Goal: Task Accomplishment & Management: Manage account settings

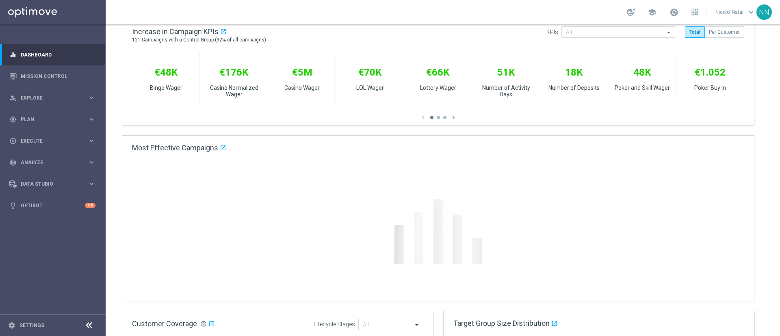
scroll to position [307, 0]
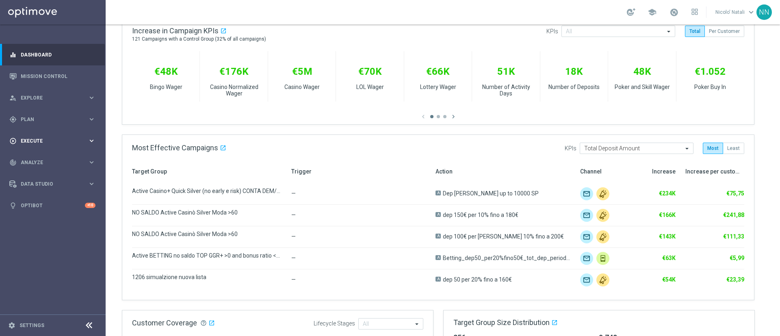
click at [35, 137] on div "play_circle_outline Execute" at bounding box center [48, 140] width 78 height 7
click at [29, 116] on div "gps_fixed Plan" at bounding box center [48, 119] width 78 height 7
click at [38, 139] on link "Target Groups" at bounding box center [52, 136] width 63 height 7
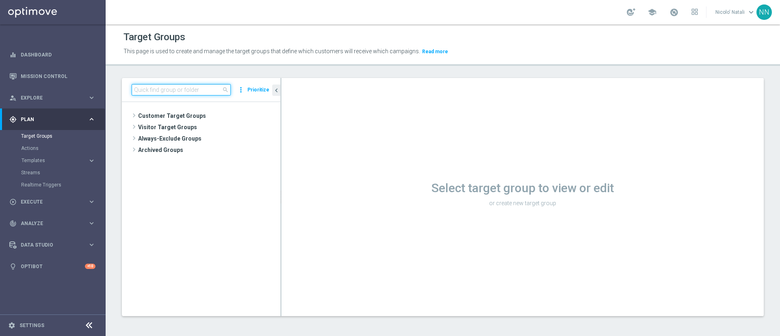
click at [186, 85] on input at bounding box center [181, 89] width 99 height 11
type input "copy of active spo"
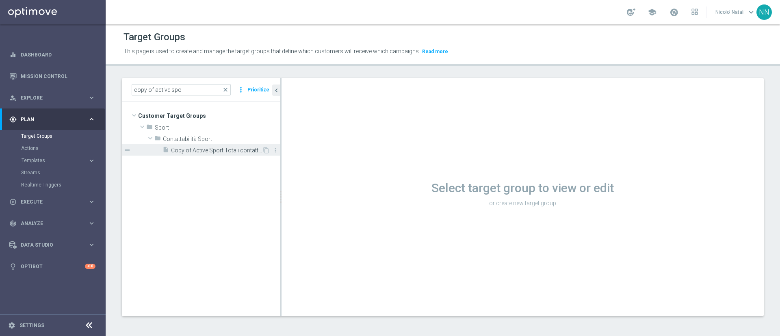
click at [207, 150] on span "Copy of Active Sport Totali contattabili" at bounding box center [216, 150] width 91 height 7
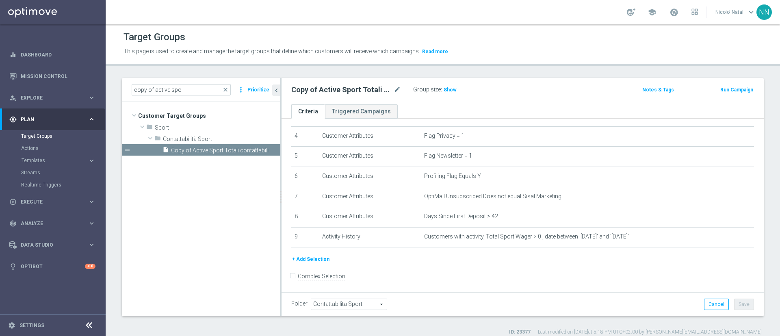
scroll to position [86, 0]
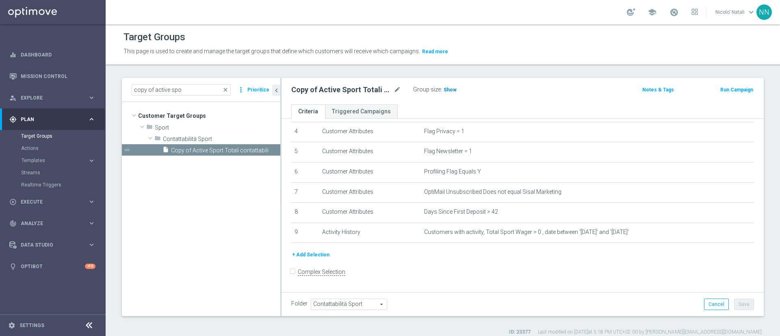
click at [455, 90] on h3 "Show" at bounding box center [450, 89] width 15 height 9
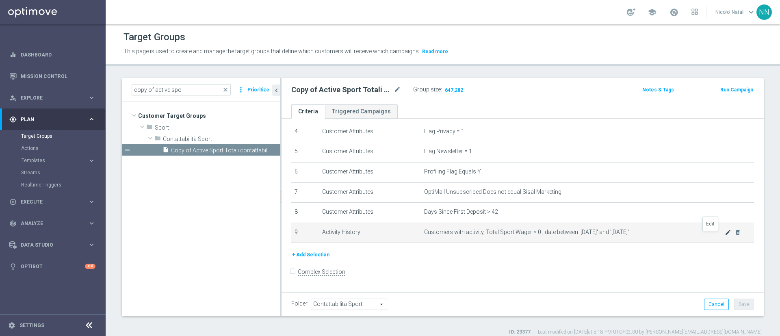
click at [725, 236] on icon "mode_edit" at bounding box center [728, 232] width 7 height 7
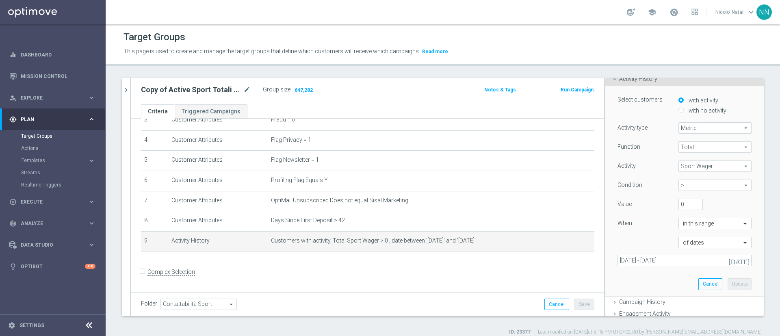
scroll to position [60, 0]
click at [693, 224] on input "text" at bounding box center [707, 223] width 48 height 7
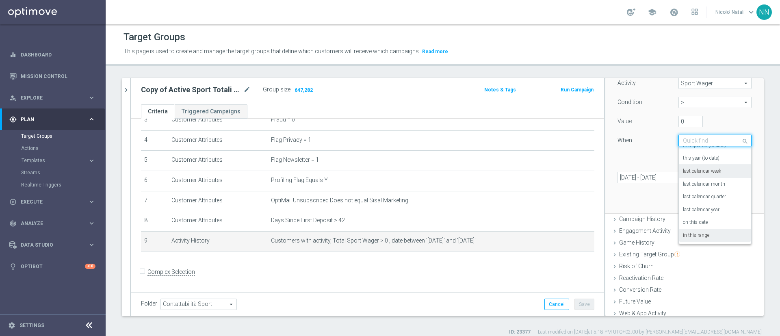
scroll to position [143, 0]
click at [692, 209] on label "last calendar year" at bounding box center [701, 209] width 37 height 7
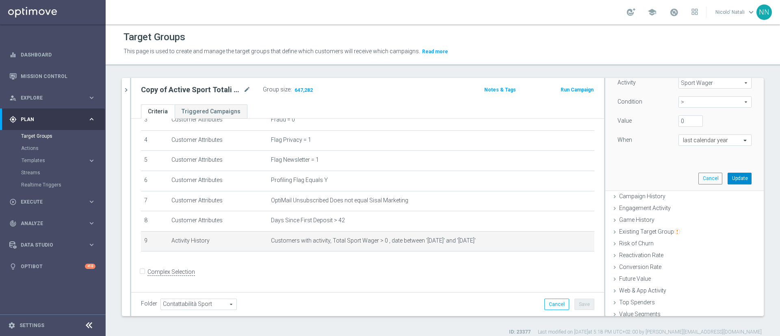
click at [728, 182] on button "Update" at bounding box center [740, 178] width 24 height 11
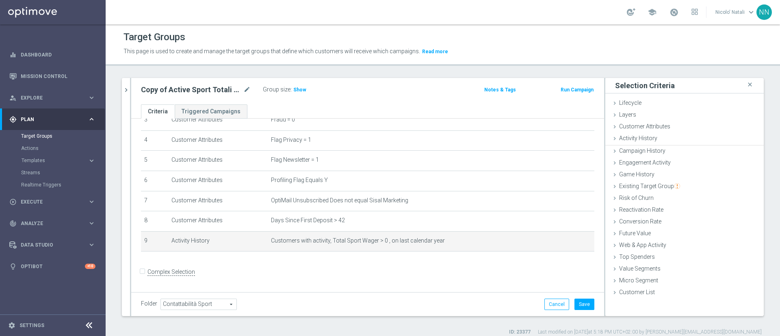
scroll to position [0, 0]
click at [299, 93] on h3 "Show" at bounding box center [300, 89] width 15 height 9
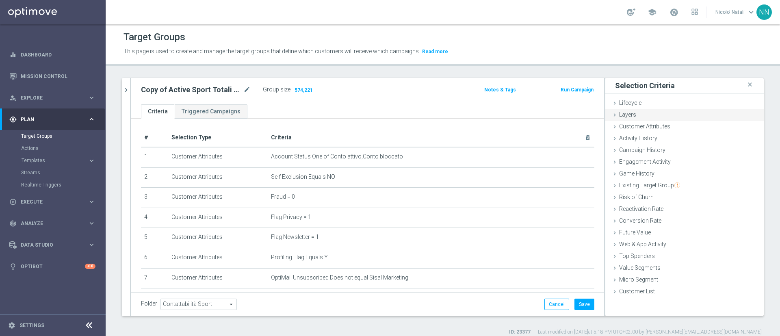
click at [627, 111] on div "Layers done" at bounding box center [684, 115] width 158 height 12
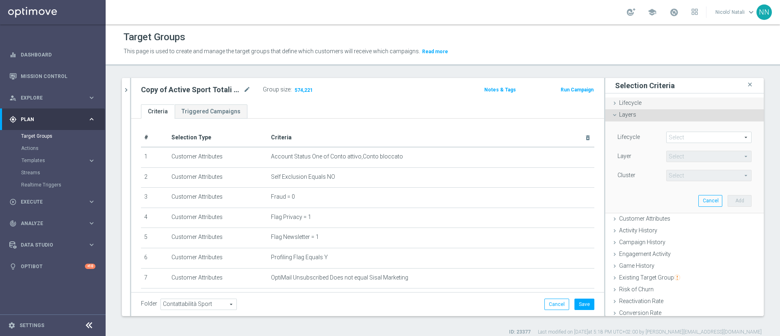
click at [622, 100] on span "Lifecycle" at bounding box center [630, 103] width 22 height 7
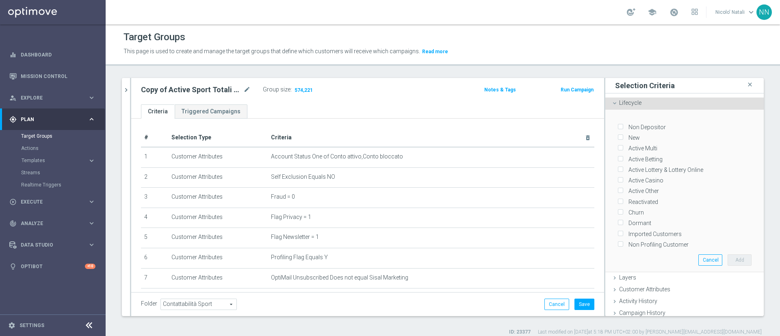
click at [626, 198] on label "Reactivated" at bounding box center [642, 201] width 33 height 7
click at [618, 199] on input "Reactivated" at bounding box center [620, 201] width 5 height 5
checkbox input "true"
click at [728, 254] on button "Add" at bounding box center [740, 259] width 24 height 11
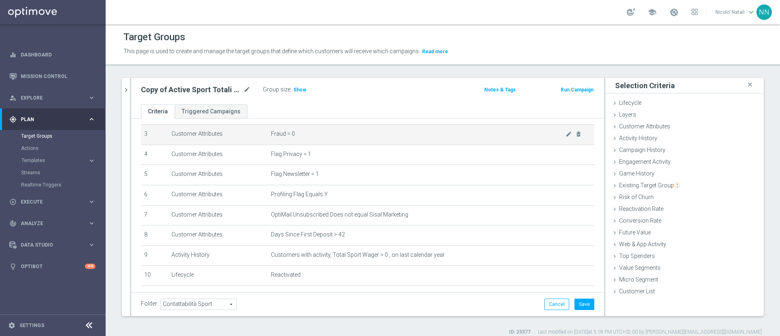
scroll to position [98, 0]
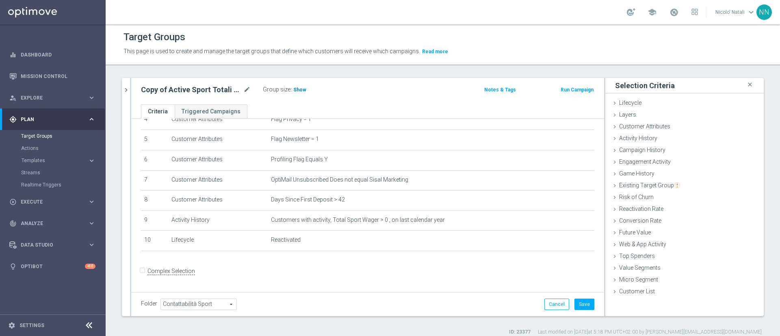
click at [294, 91] on span "Show" at bounding box center [299, 90] width 13 height 6
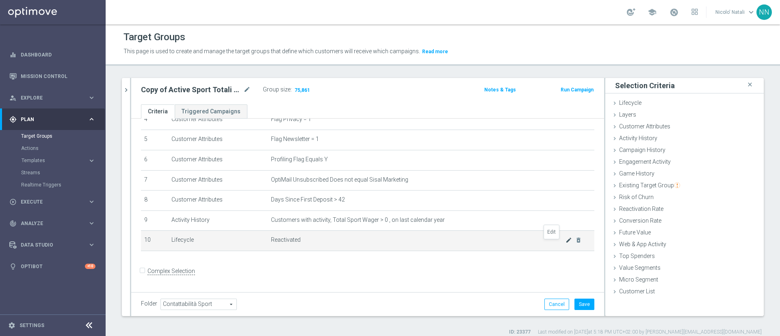
click at [566, 243] on icon "mode_edit" at bounding box center [569, 240] width 7 height 7
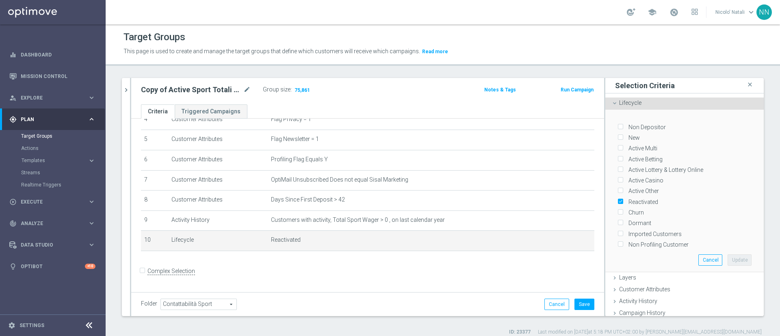
click at [618, 135] on input "New" at bounding box center [620, 137] width 5 height 5
checkbox input "true"
click at [618, 147] on input "Active Multi" at bounding box center [620, 148] width 5 height 5
checkbox input "true"
click at [618, 156] on input "Active Betting" at bounding box center [620, 158] width 5 height 5
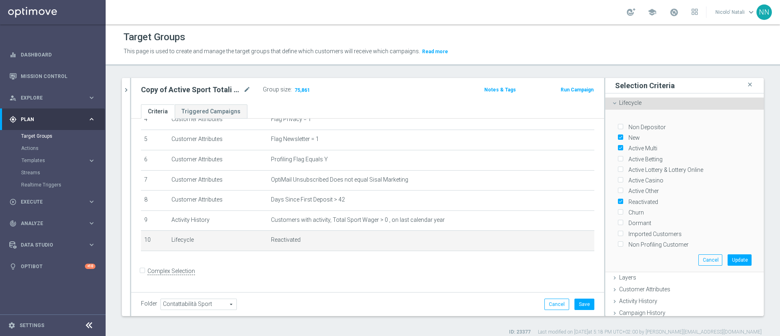
checkbox input "true"
click at [626, 166] on label "Active Lottery & Lottery Online" at bounding box center [665, 169] width 78 height 7
click at [618, 167] on input "Active Lottery & Lottery Online" at bounding box center [620, 169] width 5 height 5
checkbox input "true"
click at [618, 178] on input "Active Casino" at bounding box center [620, 180] width 5 height 5
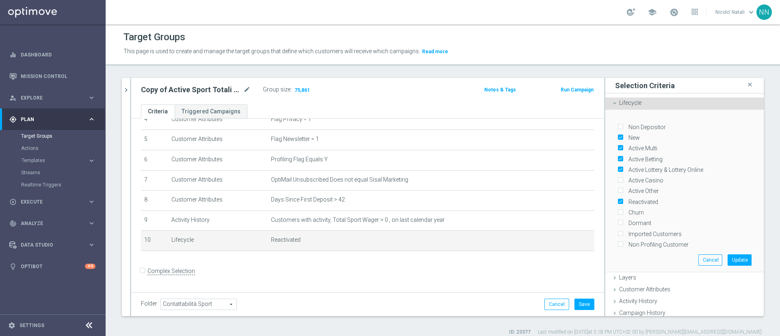
checkbox input "true"
click at [618, 189] on input "Active Other" at bounding box center [620, 191] width 5 height 5
checkbox input "true"
click at [618, 210] on input "Churn" at bounding box center [620, 212] width 5 height 5
checkbox input "true"
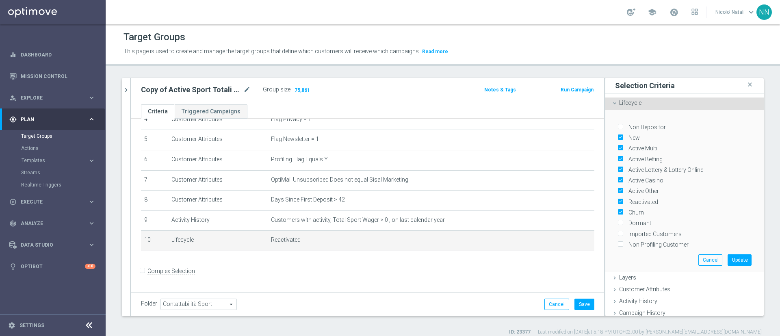
click at [618, 124] on input "Non Depositor" at bounding box center [620, 126] width 5 height 5
checkbox input "true"
click at [728, 254] on button "Update" at bounding box center [740, 259] width 24 height 11
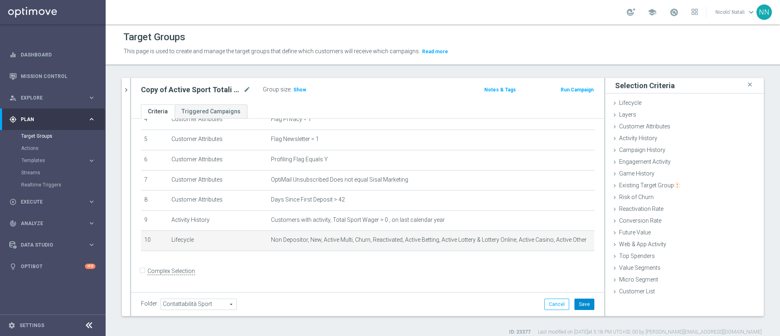
click at [579, 301] on button "Save" at bounding box center [584, 304] width 20 height 11
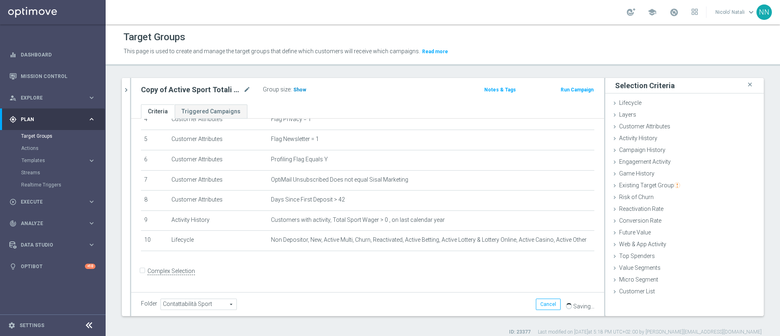
click at [298, 90] on span "Show" at bounding box center [299, 90] width 13 height 6
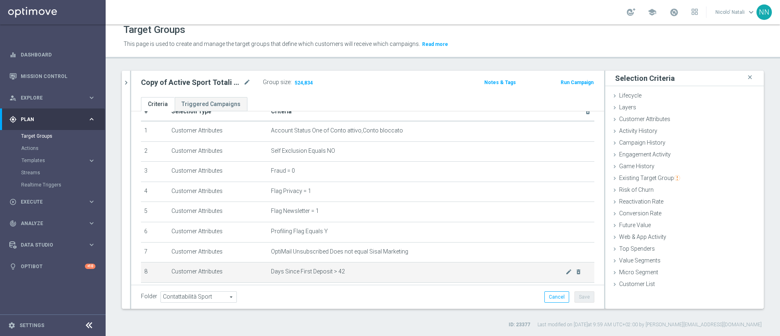
scroll to position [33, 0]
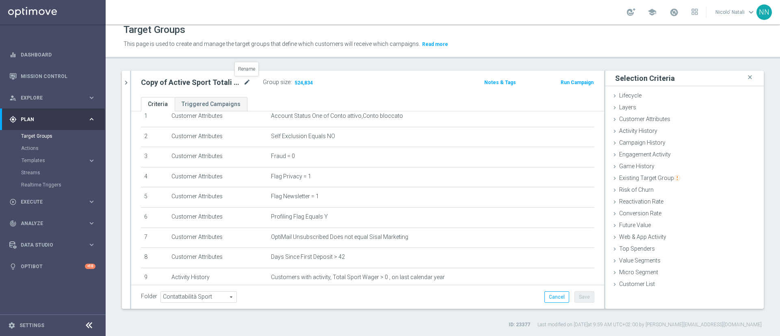
click at [249, 86] on icon "mode_edit" at bounding box center [246, 83] width 7 height 10
click at [249, 86] on input "Copy of Active Sport Totali contattabili" at bounding box center [196, 83] width 110 height 11
type input "target my combo 23/08"
click at [574, 298] on button "Save" at bounding box center [584, 296] width 20 height 11
click at [222, 82] on icon "mode_edit" at bounding box center [224, 83] width 7 height 10
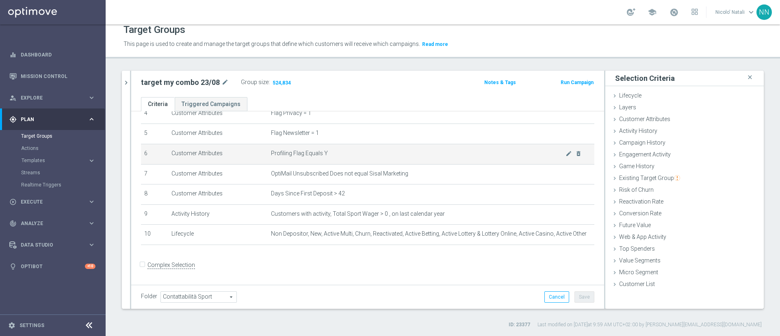
scroll to position [98, 0]
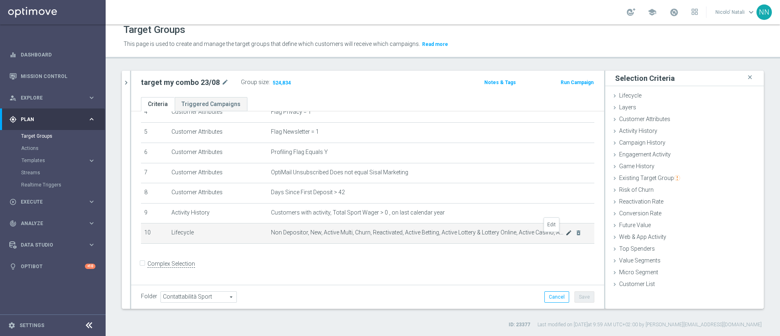
click at [566, 236] on icon "mode_edit" at bounding box center [569, 233] width 7 height 7
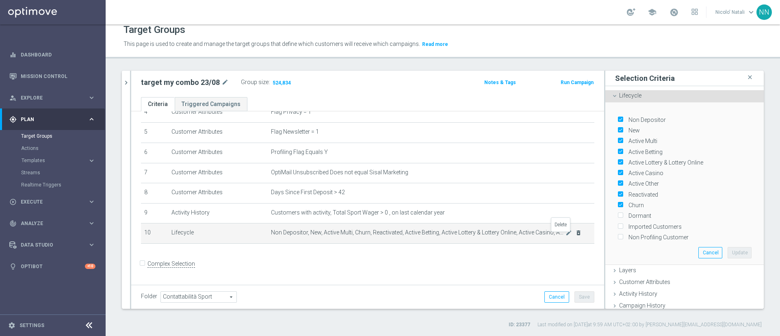
click at [575, 235] on icon "delete_forever" at bounding box center [578, 233] width 7 height 7
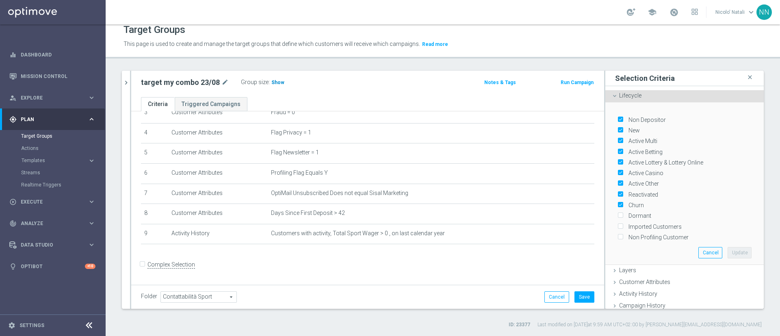
click at [281, 81] on h3 "Show" at bounding box center [278, 82] width 15 height 9
click at [573, 290] on div "Folder Contattabilità Sport Contattabilità Sport arrow_drop_down search Cancel …" at bounding box center [367, 297] width 473 height 24
click at [574, 298] on button "Save" at bounding box center [584, 296] width 20 height 11
click at [275, 81] on span "574,221" at bounding box center [282, 84] width 20 height 8
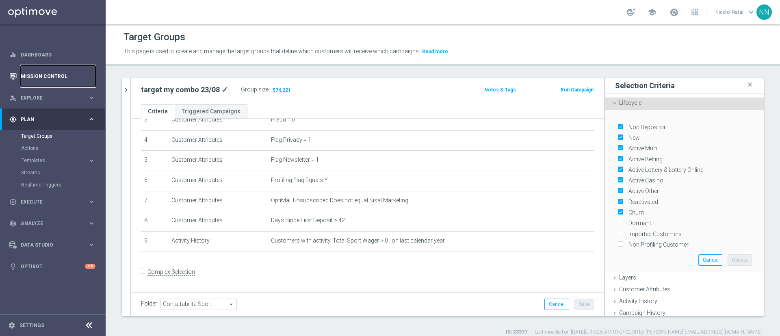
click at [48, 76] on link "Mission Control" at bounding box center [58, 76] width 75 height 22
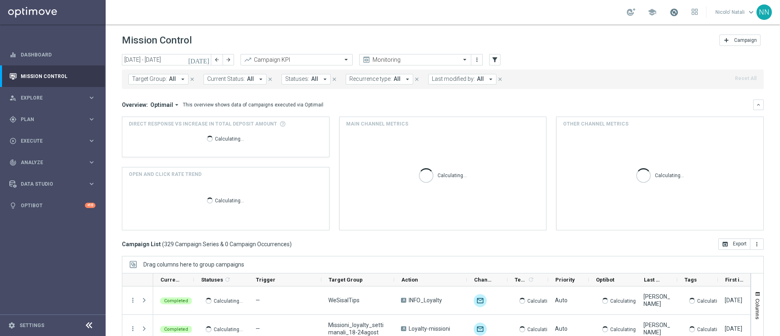
click at [672, 13] on span at bounding box center [674, 12] width 9 height 9
click at [544, 36] on div "Mission Control add Campaign" at bounding box center [443, 41] width 642 height 16
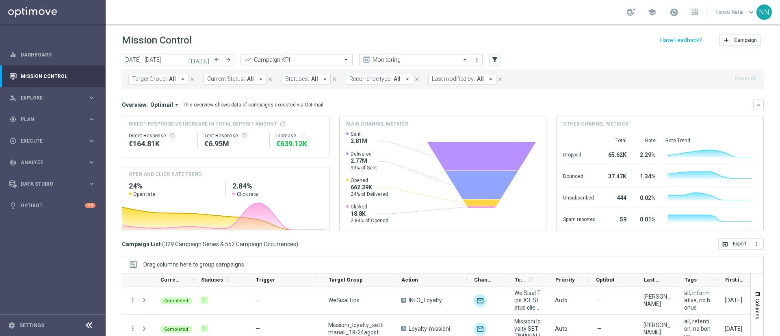
click at [451, 79] on span "Last modified by:" at bounding box center [453, 79] width 43 height 7
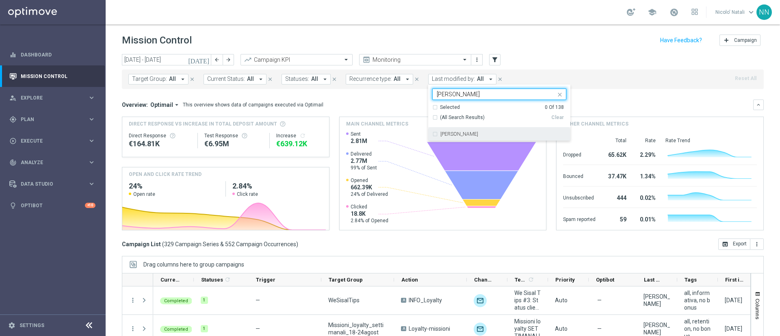
click at [457, 130] on div "Lorenzo Carlevale" at bounding box center [499, 134] width 134 height 13
type input "carlevale"
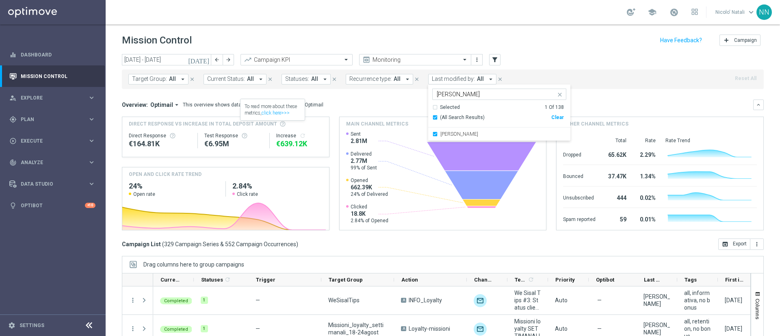
click at [204, 60] on icon "today" at bounding box center [199, 59] width 22 height 7
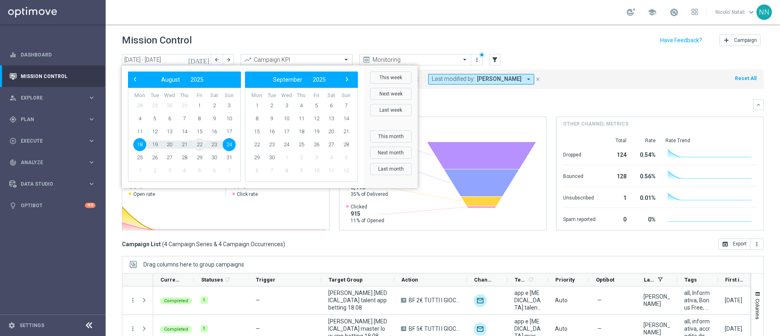
click at [195, 145] on span "22" at bounding box center [199, 144] width 13 height 13
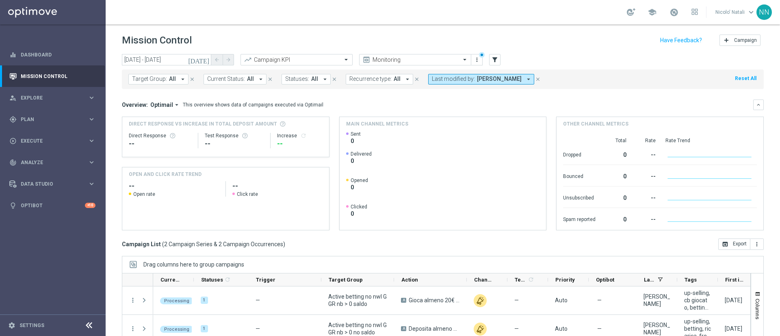
click at [209, 57] on icon "today" at bounding box center [199, 59] width 22 height 7
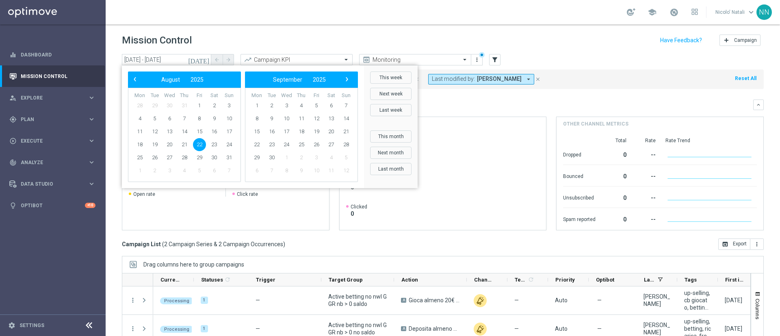
click at [535, 81] on icon "close" at bounding box center [538, 79] width 6 height 6
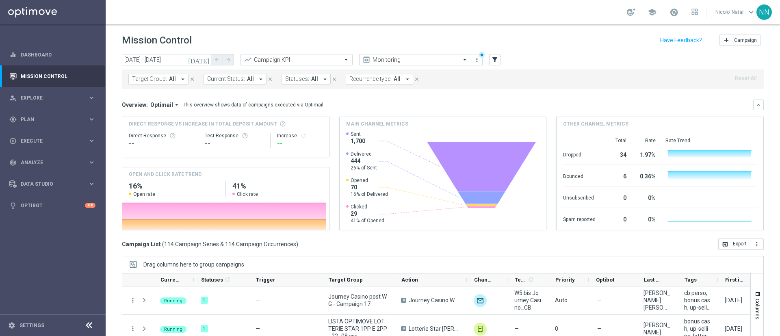
click at [210, 62] on button "today" at bounding box center [199, 60] width 24 height 12
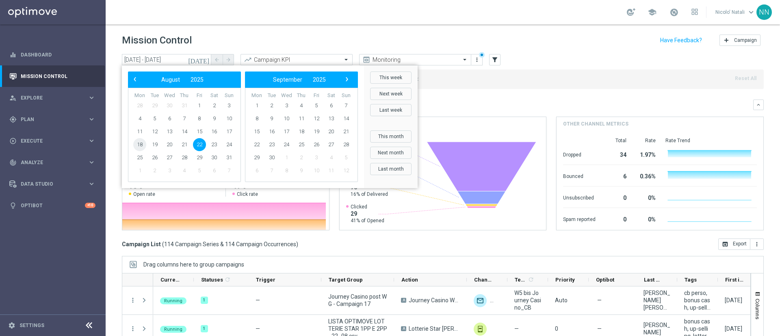
click at [140, 140] on span "18" at bounding box center [139, 144] width 13 height 13
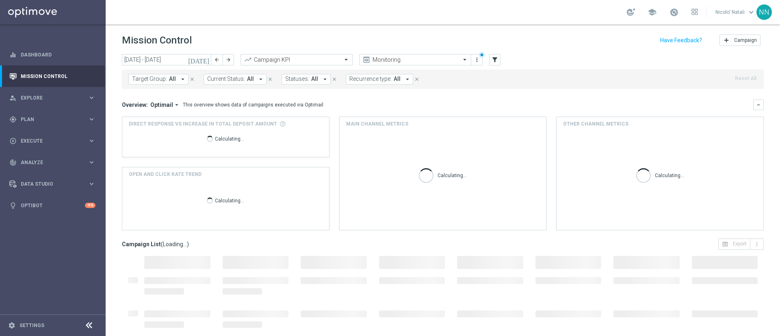
click at [205, 59] on icon "today" at bounding box center [199, 59] width 22 height 7
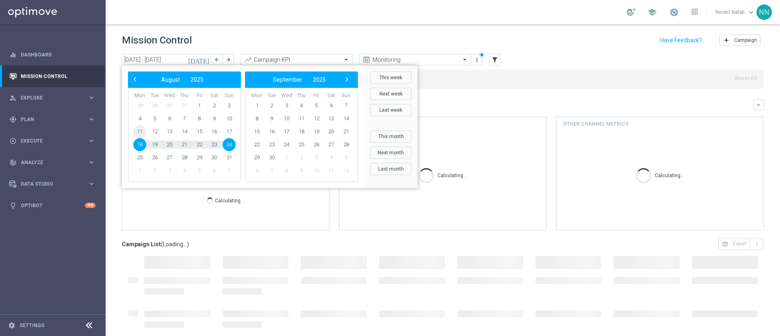
click at [138, 130] on span "11" at bounding box center [139, 131] width 13 height 13
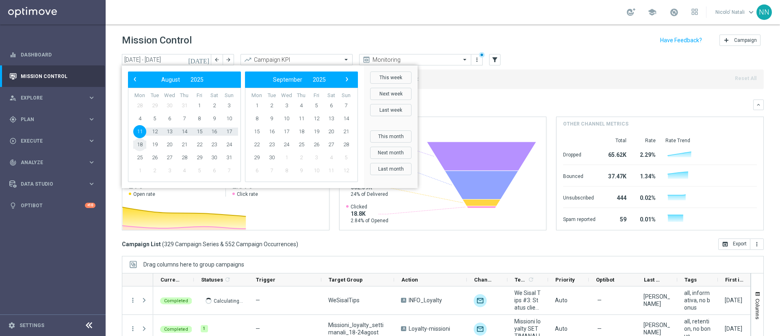
click at [142, 143] on span "18" at bounding box center [139, 144] width 13 height 13
type input "11 Aug 2025 - 18 Aug 2025"
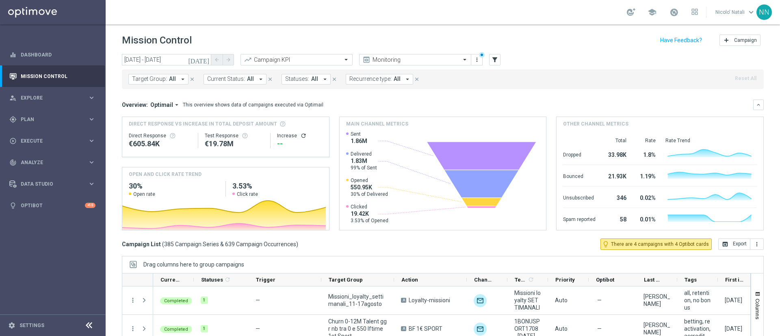
click at [161, 85] on div "Target Group: All arrow_drop_down close Current Status: All arrow_drop_down clo…" at bounding box center [443, 79] width 642 height 20
click at [161, 76] on span "Target Group:" at bounding box center [149, 79] width 35 height 7
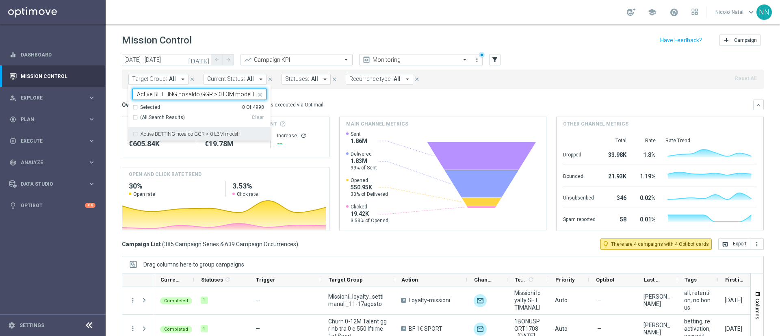
click at [177, 133] on label "Active BETTING nosaldo GGR > 0 L3M modeH" at bounding box center [191, 134] width 100 height 5
type input "Active BETTING nosaldo GGR > 0 L3M modeH"
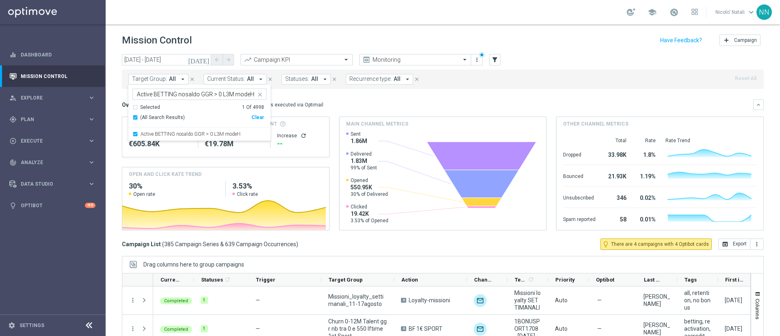
click at [349, 95] on mini-dashboard "Overview: Optimail arrow_drop_down This overview shows data of campaigns execut…" at bounding box center [443, 164] width 642 height 150
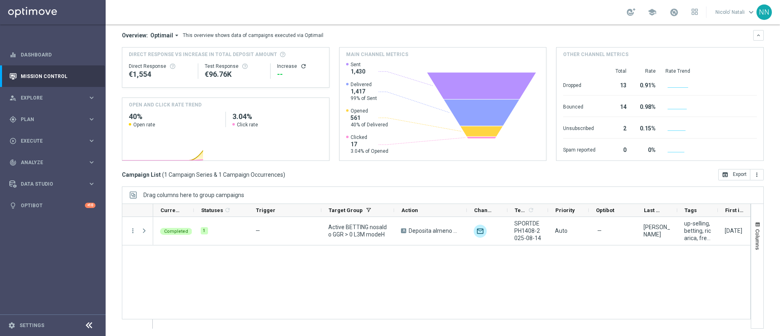
scroll to position [70, 0]
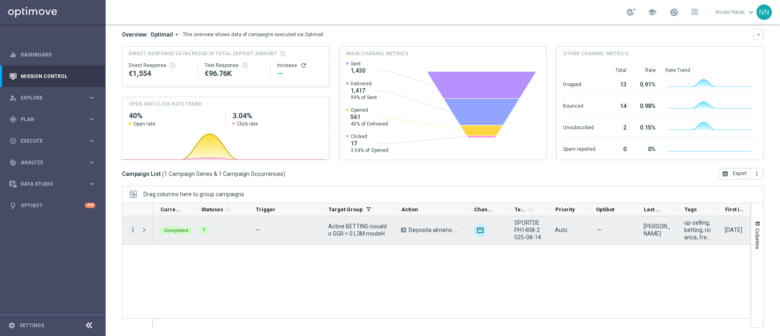
click at [131, 230] on icon "more_vert" at bounding box center [132, 229] width 7 height 7
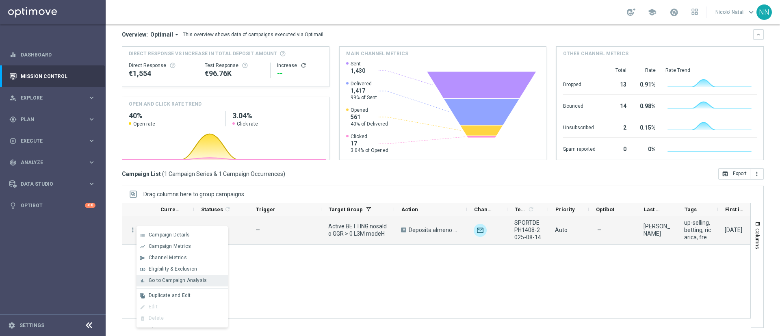
click at [159, 284] on div "bar_chart Go to Campaign Analysis" at bounding box center [182, 280] width 91 height 11
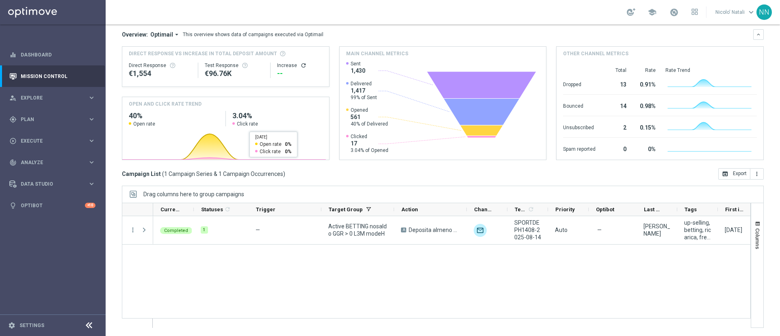
scroll to position [0, 0]
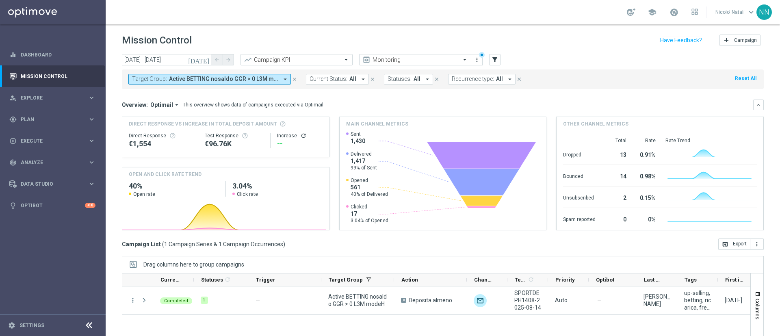
click at [243, 77] on span "Active BETTING nosaldo GGR > 0 L3M modeH" at bounding box center [223, 79] width 109 height 7
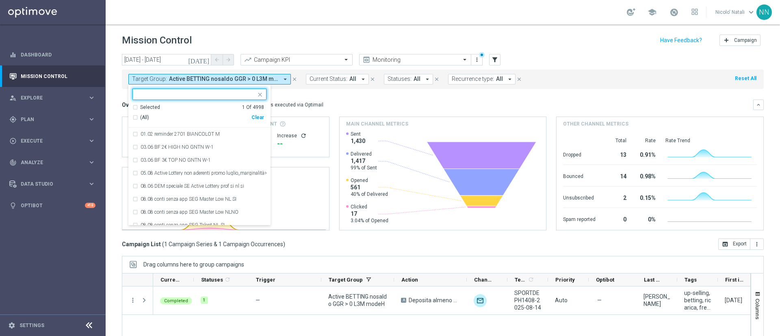
click at [0, 0] on div "Clear" at bounding box center [0, 0] width 0 height 0
click at [227, 97] on input "text" at bounding box center [196, 94] width 119 height 7
paste input "Active BETTING nosaldo GGR > 0 L3M modeM"
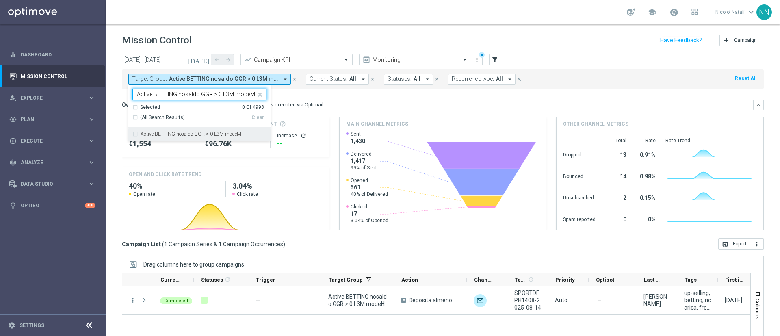
click at [225, 129] on div "Active BETTING nosaldo GGR > 0 L3M modeM" at bounding box center [199, 134] width 134 height 13
type input "Active BETTING nosaldo GGR > 0 L3M modeM"
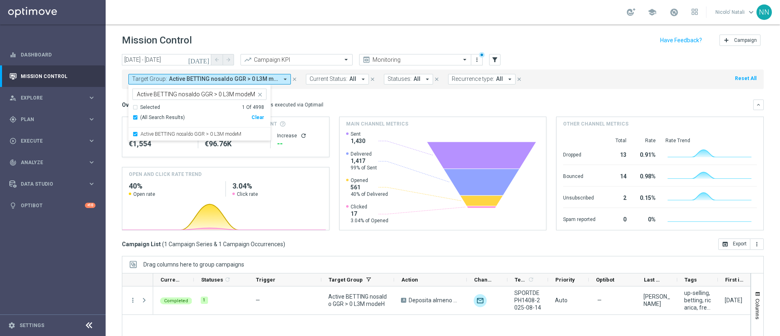
click at [362, 86] on div "Target Group: Active BETTING nosaldo GGR > 0 L3M modeH arrow_drop_down Active B…" at bounding box center [443, 79] width 642 height 20
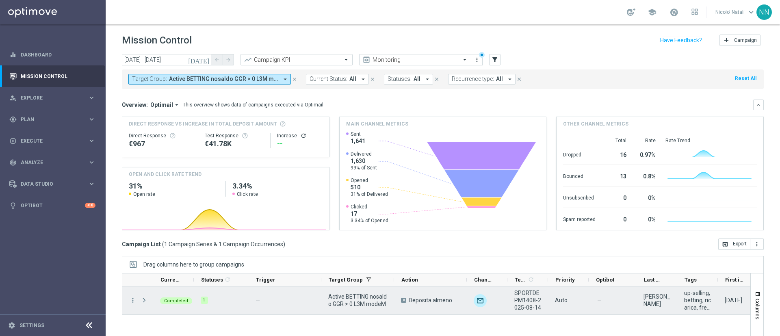
click at [132, 296] on div "more_vert" at bounding box center [129, 300] width 15 height 28
click at [132, 301] on icon "more_vert" at bounding box center [132, 300] width 7 height 7
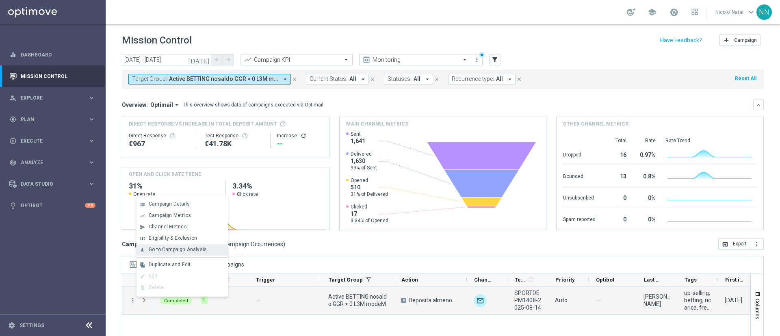
click at [170, 250] on span "Go to Campaign Analysis" at bounding box center [178, 250] width 58 height 6
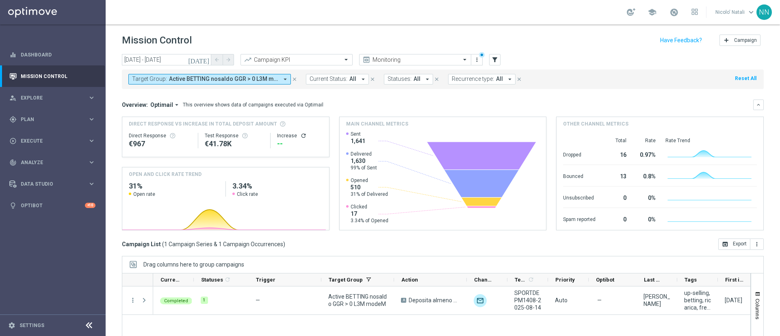
click at [262, 76] on span "Active BETTING nosaldo GGR > 0 L3M modeM" at bounding box center [223, 79] width 109 height 7
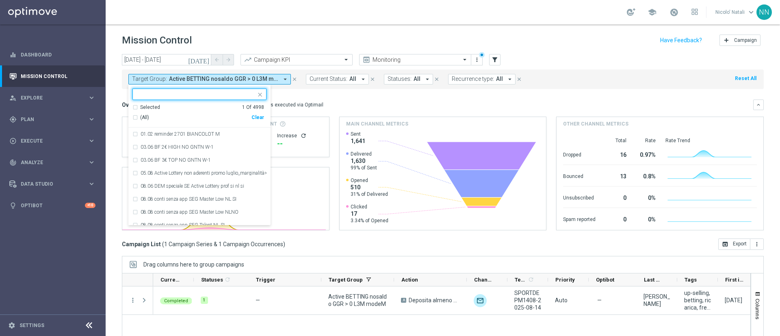
click at [0, 0] on div "Clear" at bounding box center [0, 0] width 0 height 0
click at [217, 91] on input "text" at bounding box center [196, 94] width 119 height 7
paste input "Active BETTING nosaldo GGR > 0 L3M modeL"
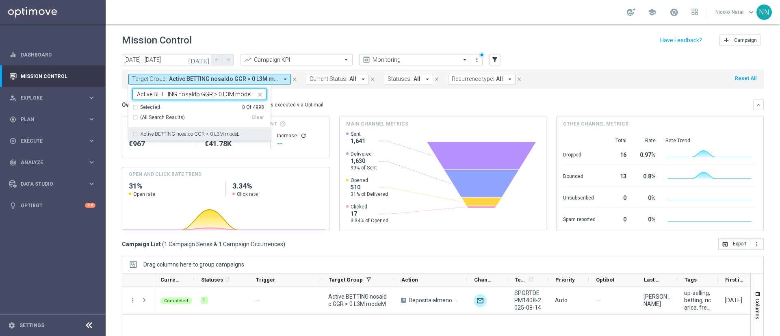
click at [219, 132] on label "Active BETTING nosaldo GGR > 0 L3M modeL" at bounding box center [190, 134] width 99 height 5
type input "Active BETTING nosaldo GGR > 0 L3M modeL"
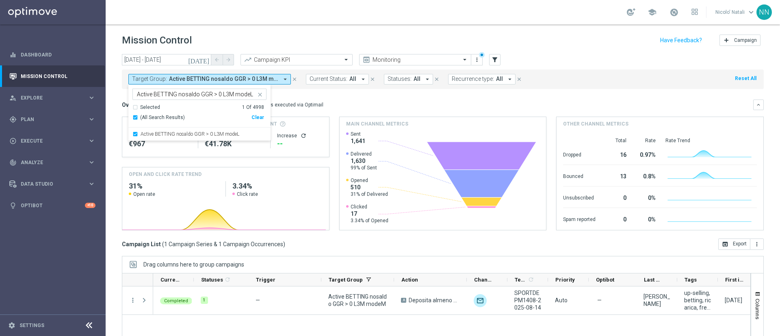
click at [371, 104] on div "Overview: Optimail arrow_drop_down This overview shows data of campaigns execut…" at bounding box center [437, 104] width 631 height 7
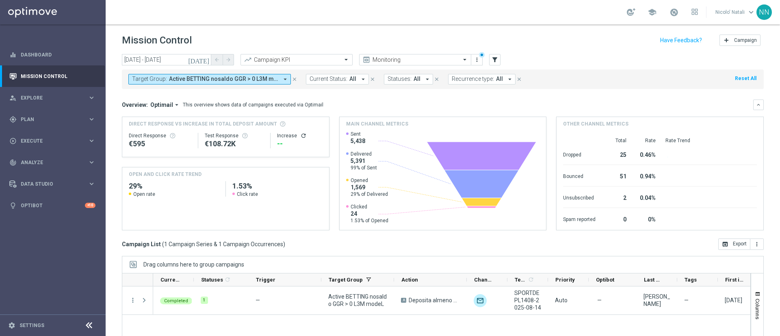
scroll to position [70, 0]
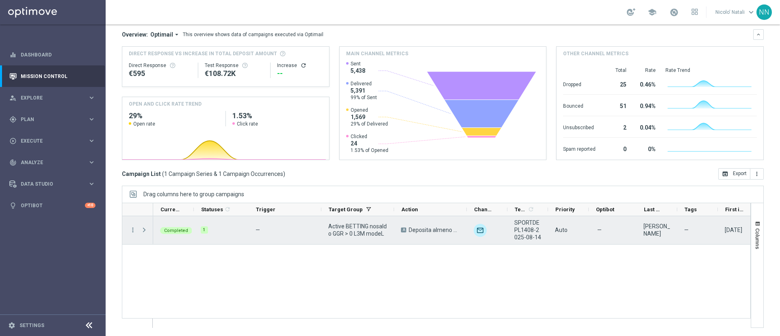
click at [132, 234] on div "more_vert" at bounding box center [129, 230] width 15 height 28
click at [132, 230] on icon "more_vert" at bounding box center [132, 229] width 7 height 7
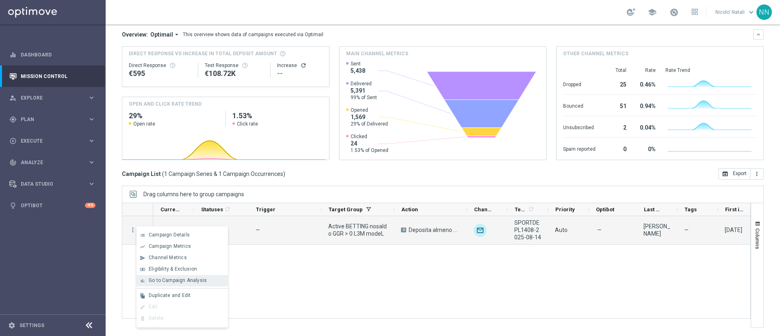
click at [171, 279] on span "Go to Campaign Analysis" at bounding box center [178, 280] width 58 height 6
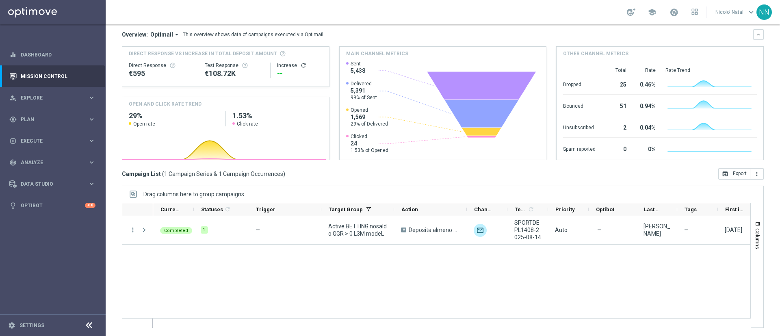
scroll to position [0, 0]
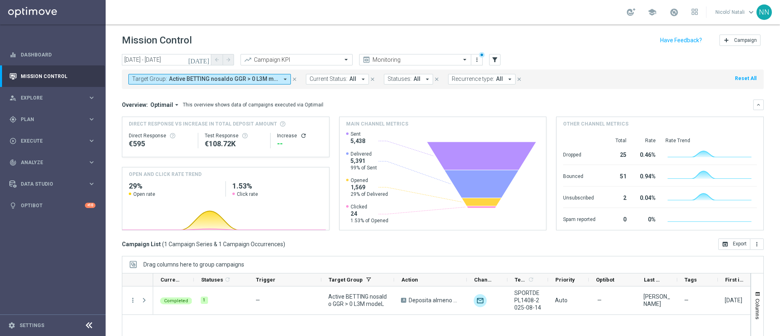
click at [267, 77] on span "Active BETTING nosaldo GGR > 0 L3M modeL" at bounding box center [223, 79] width 109 height 7
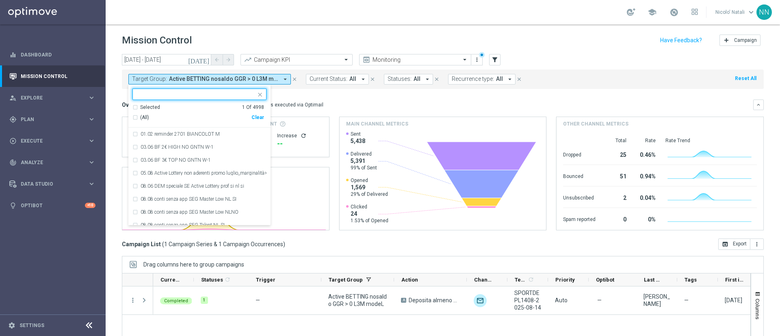
click at [260, 120] on div "(All) Clear" at bounding box center [198, 117] width 132 height 13
drag, startPoint x: 259, startPoint y: 118, endPoint x: 210, endPoint y: 91, distance: 56.0
click at [210, 91] on ng-select "Active BETTING nosaldo GGR > 0 L3M modeL Selected 1 Of 4998 (All) Clear 01.02 r…" at bounding box center [199, 157] width 142 height 137
click at [0, 0] on div "Clear" at bounding box center [0, 0] width 0 height 0
click at [212, 93] on input "text" at bounding box center [196, 94] width 119 height 7
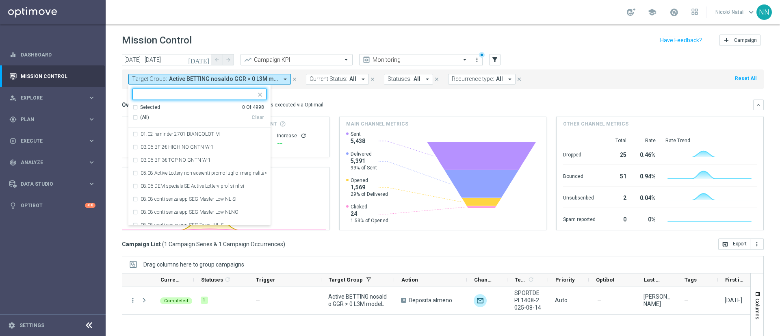
paste input "Active BETTING saldo GGR > 0 L3M"
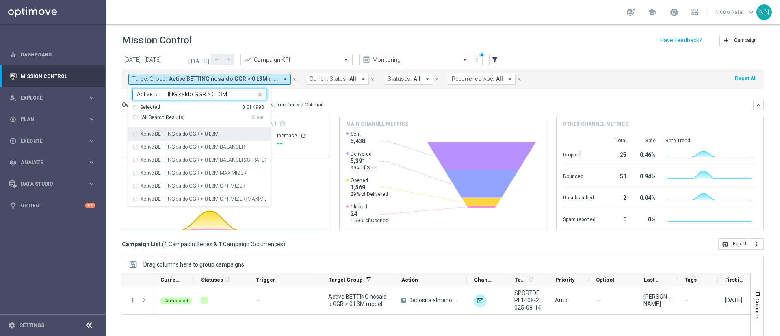
click at [210, 130] on div "Active BETTING saldo GGR > 0 L3M" at bounding box center [199, 134] width 134 height 13
type input "Active BETTING saldo GGR > 0 L3M"
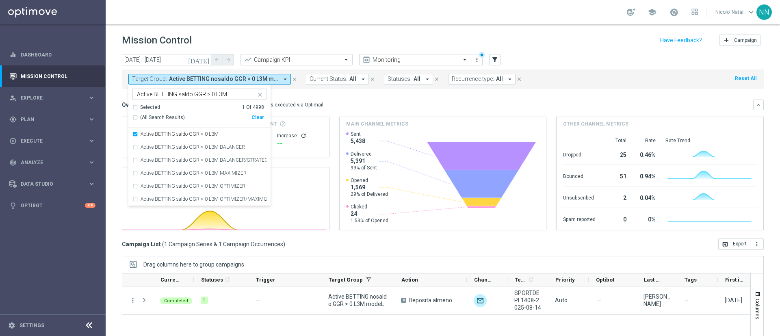
click at [438, 101] on div "Overview: Optimail arrow_drop_down This overview shows data of campaigns execut…" at bounding box center [437, 104] width 631 height 7
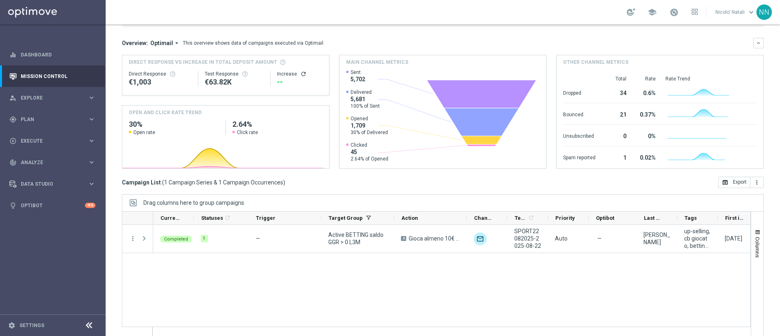
scroll to position [62, 0]
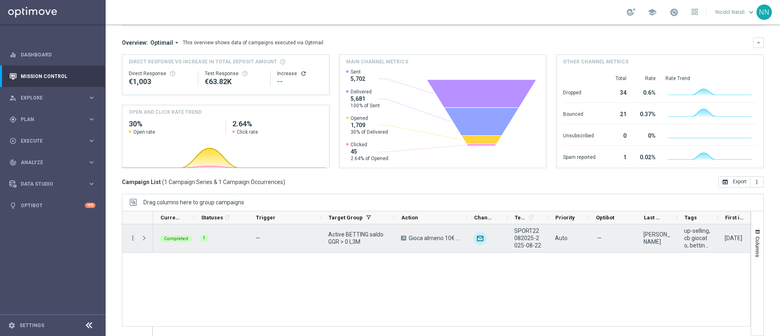
click at [135, 240] on icon "more_vert" at bounding box center [132, 237] width 7 height 7
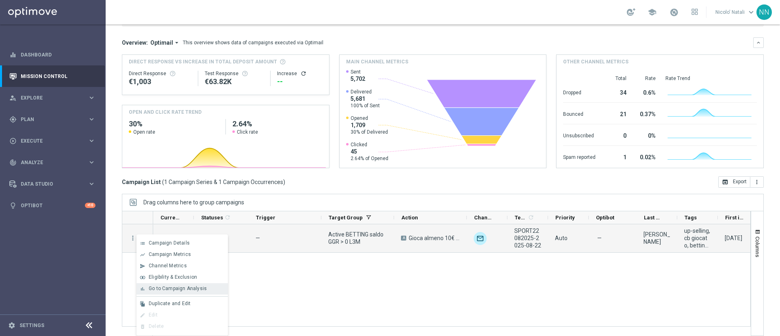
click at [171, 283] on div "bar_chart Go to Campaign Analysis" at bounding box center [182, 288] width 91 height 11
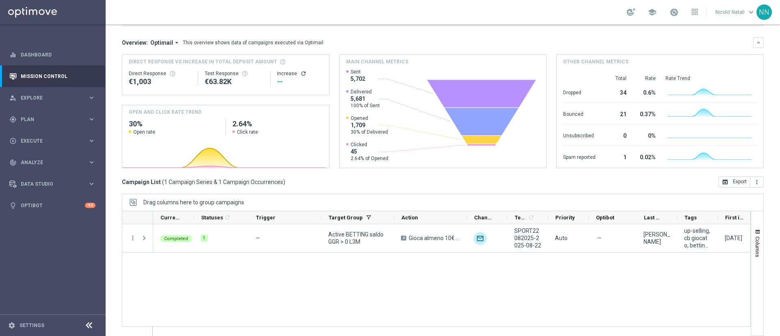
click at [250, 270] on div "Completed 1 — Active BETTING saldo GGR > 0 L3M A Gioca almeno 10€ con qel 4 per…" at bounding box center [451, 279] width 597 height 111
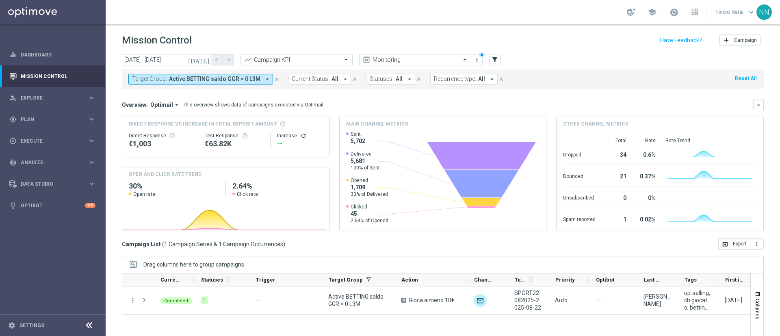
click at [205, 62] on icon "today" at bounding box center [199, 59] width 22 height 7
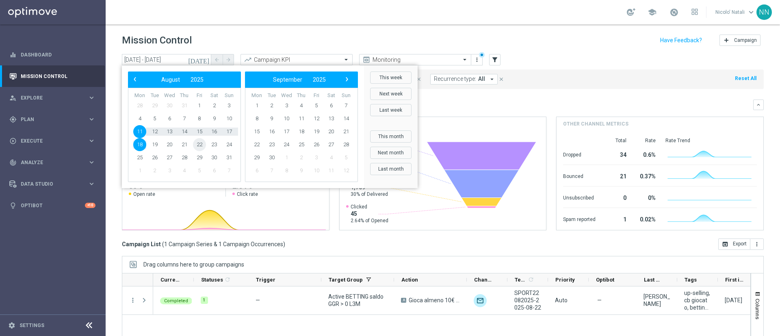
click at [196, 144] on span "22" at bounding box center [199, 144] width 13 height 13
type input "22 Aug 2025 - 22 Aug 2025"
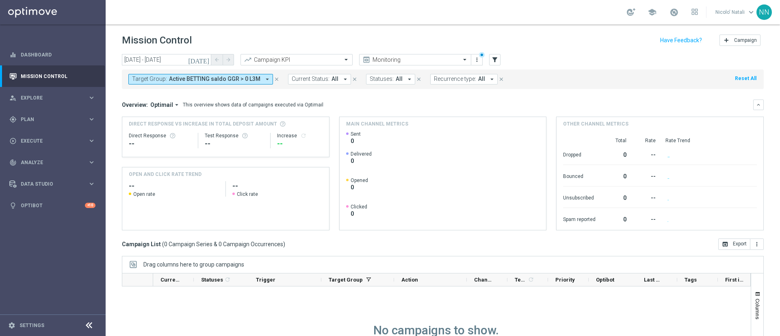
drag, startPoint x: 397, startPoint y: 110, endPoint x: 275, endPoint y: 78, distance: 125.3
click at [275, 78] on div "today 22 Aug 2025 - 22 Aug 2025 arrow_back arrow_forward Campaign KPI trending_…" at bounding box center [443, 191] width 674 height 275
click at [274, 79] on icon "close" at bounding box center [277, 79] width 6 height 6
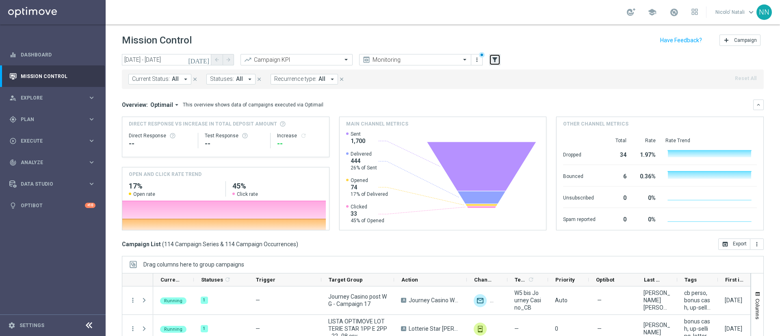
click at [493, 61] on icon "filter_alt" at bounding box center [494, 59] width 7 height 7
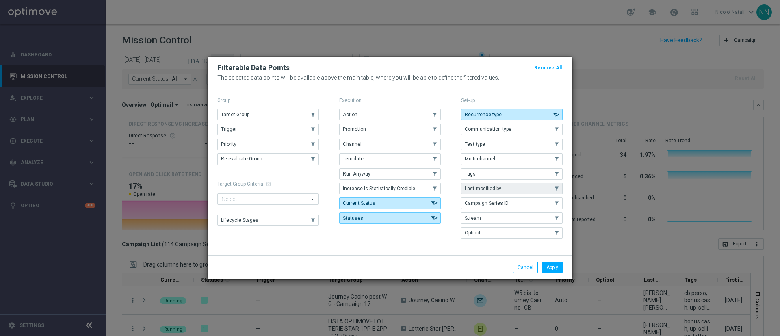
click at [481, 187] on span "Last modified by" at bounding box center [483, 189] width 37 height 6
click at [549, 264] on button "Apply" at bounding box center [552, 267] width 21 height 11
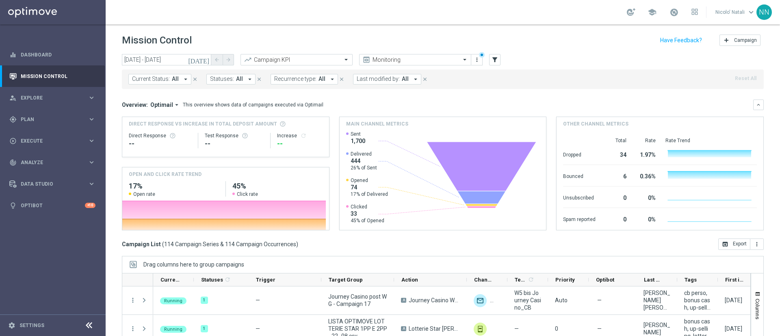
click at [406, 78] on button "Last modified by: All arrow_drop_down" at bounding box center [387, 79] width 68 height 11
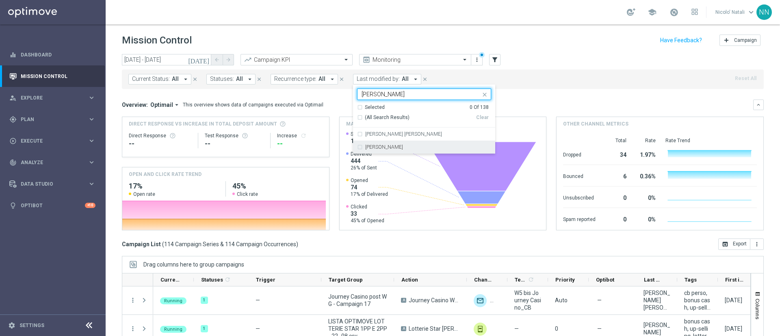
click at [391, 150] on div "Lorenzo Carlevale" at bounding box center [424, 147] width 134 height 13
type input "carl"
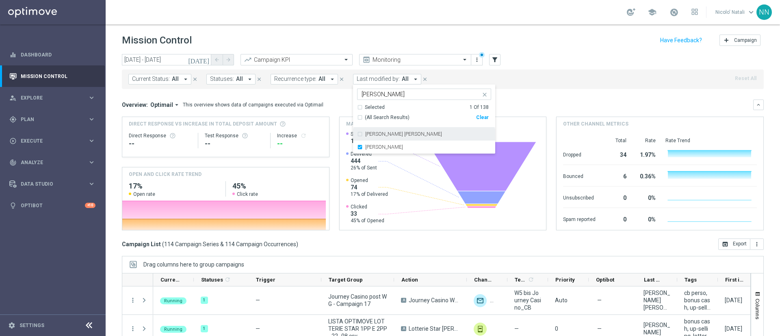
click at [552, 92] on mini-dashboard "Overview: Optimail arrow_drop_down This overview shows data of campaigns execut…" at bounding box center [443, 164] width 642 height 150
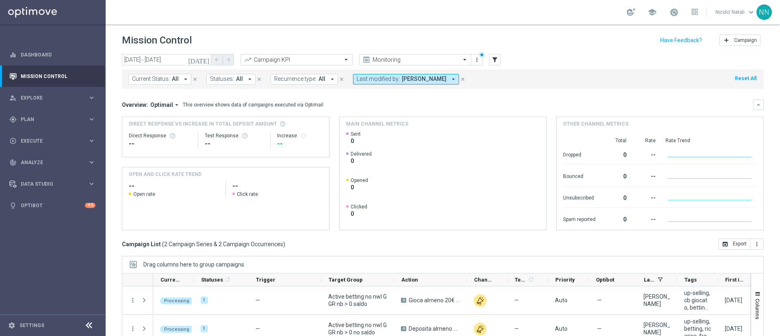
click at [678, 17] on link at bounding box center [674, 12] width 11 height 13
click at [567, 9] on div "school Last available data: 20 Aug 2025 Batch process is scheduled to occur wit…" at bounding box center [443, 12] width 674 height 24
click at [30, 137] on div "play_circle_outline Execute keyboard_arrow_right" at bounding box center [52, 141] width 105 height 22
click at [34, 121] on span "Plan" at bounding box center [54, 119] width 67 height 5
click at [36, 132] on div "Target Groups" at bounding box center [63, 136] width 84 height 12
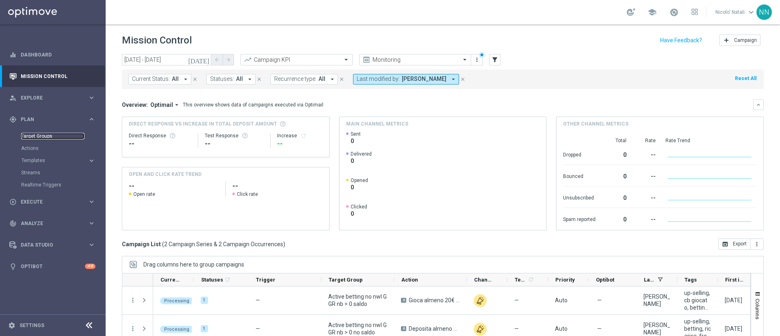
click at [36, 137] on link "Target Groups" at bounding box center [52, 136] width 63 height 7
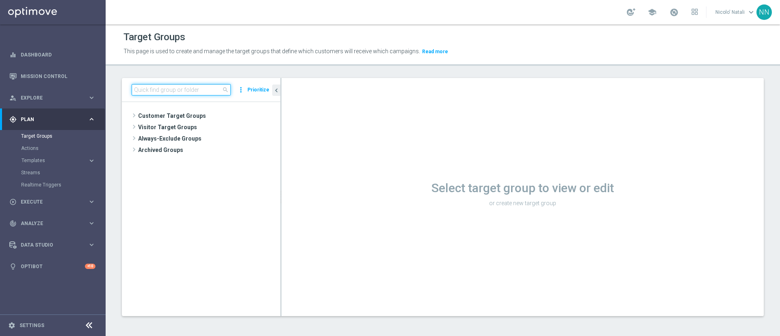
click at [147, 89] on input at bounding box center [181, 89] width 99 height 11
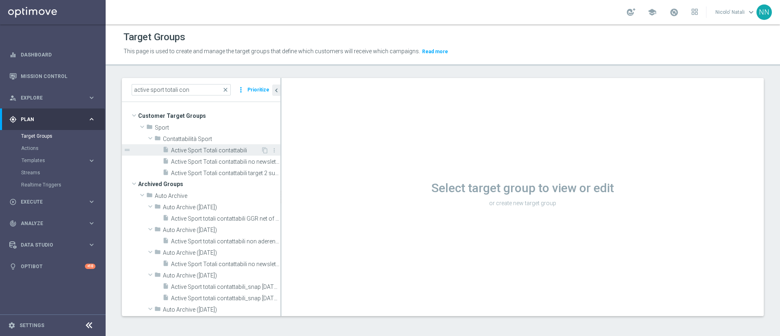
click at [217, 152] on span "Active Sport Totali contattabili" at bounding box center [216, 150] width 90 height 7
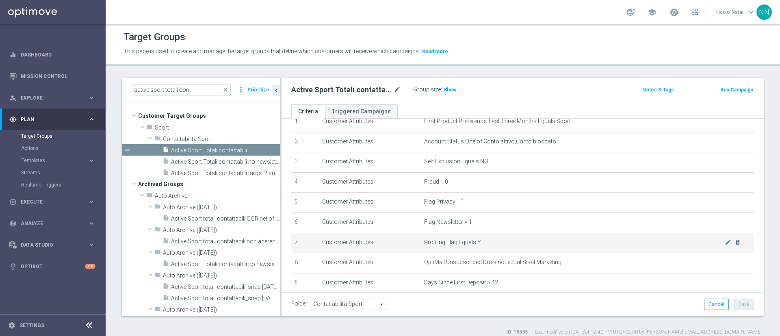
scroll to position [26, 0]
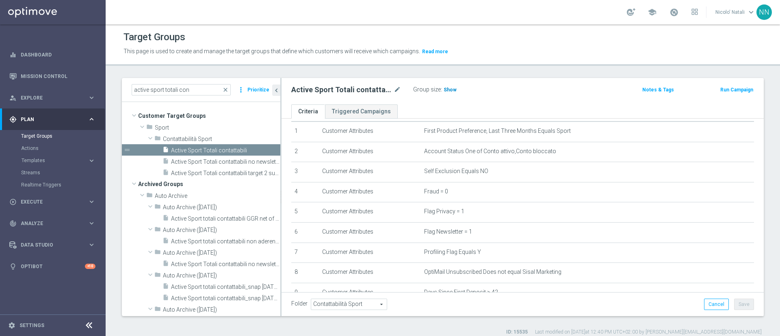
click at [450, 91] on span "Show" at bounding box center [450, 90] width 13 height 6
click at [450, 91] on span "42,189" at bounding box center [452, 91] width 17 height 8
click at [206, 87] on input "active sport totali con" at bounding box center [181, 89] width 99 height 11
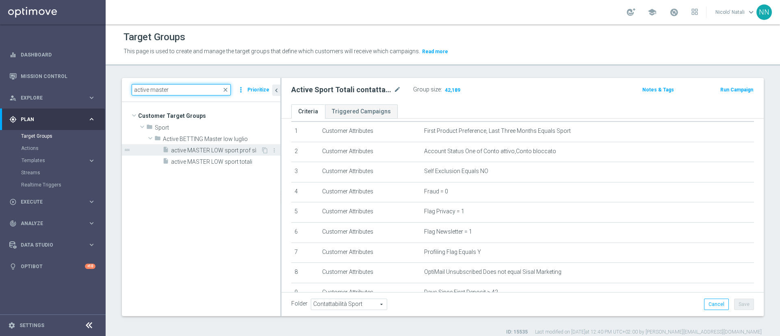
type input "active master"
click at [214, 147] on span "active MASTER LOW sport prof sì" at bounding box center [216, 150] width 90 height 7
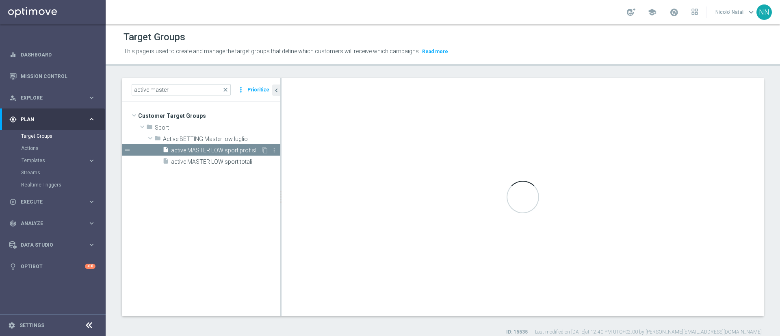
type input "Active BETTING Master low luglio"
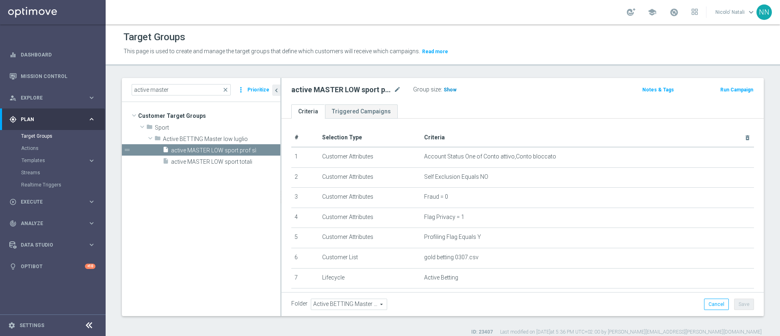
click at [453, 91] on span "Show" at bounding box center [450, 90] width 13 height 6
click at [454, 89] on span "10,197" at bounding box center [452, 91] width 17 height 8
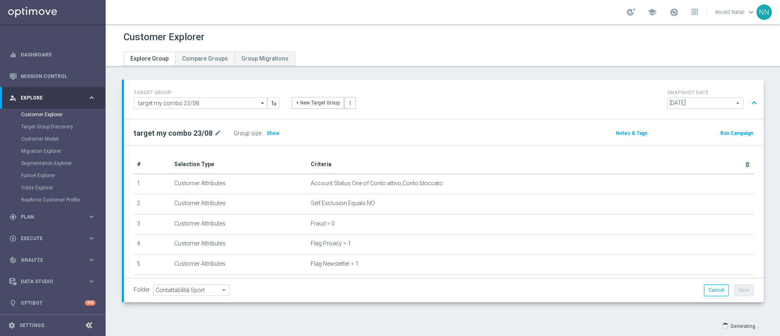
click at [369, 282] on div "Folder Contattabilità Sport Contattabilità Sport arrow_drop_down search Cancel …" at bounding box center [444, 290] width 640 height 24
click at [214, 128] on icon "mode_edit" at bounding box center [217, 133] width 7 height 10
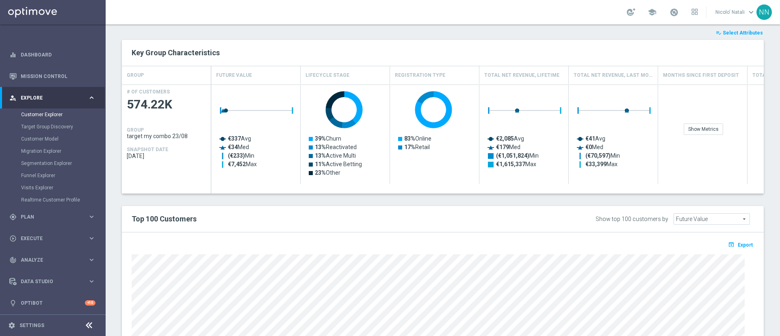
scroll to position [317, 0]
click at [727, 37] on button "playlist_add_check Select Attributes" at bounding box center [739, 33] width 49 height 9
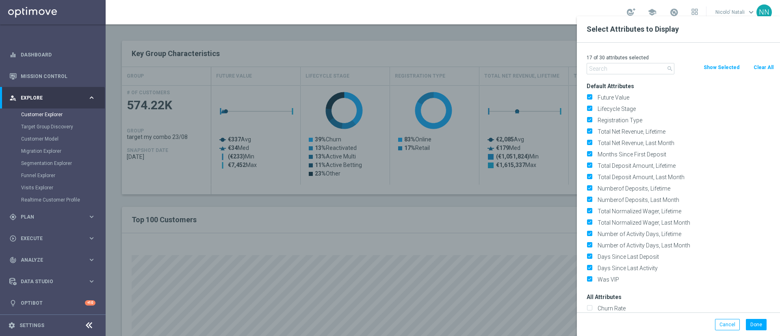
click at [726, 69] on button "Show Selected" at bounding box center [721, 67] width 37 height 9
click at [757, 66] on button "Clear All" at bounding box center [764, 67] width 22 height 9
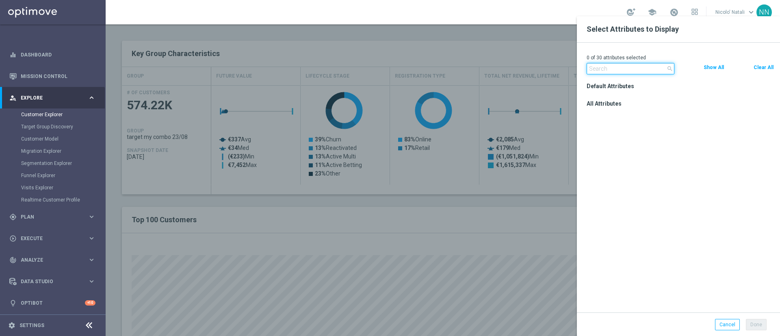
click at [624, 74] on input "text" at bounding box center [631, 68] width 88 height 11
type input "i"
type input "c"
click at [771, 70] on button "Clear All" at bounding box center [764, 67] width 22 height 9
click at [617, 105] on h3 "All Attributes" at bounding box center [680, 103] width 187 height 7
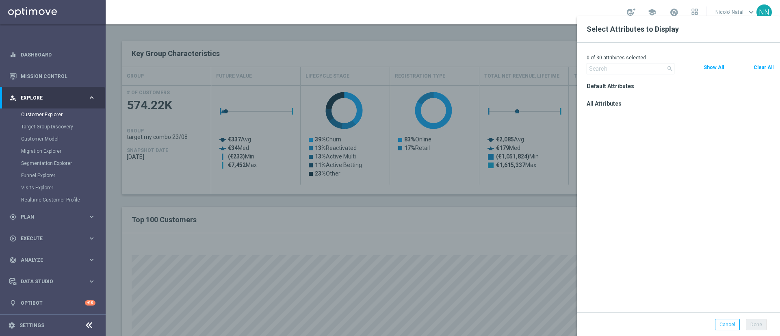
click at [596, 104] on h3 "All Attributes" at bounding box center [680, 103] width 187 height 7
click at [527, 69] on div at bounding box center [496, 184] width 780 height 336
click at [709, 64] on button "Show All" at bounding box center [714, 67] width 22 height 9
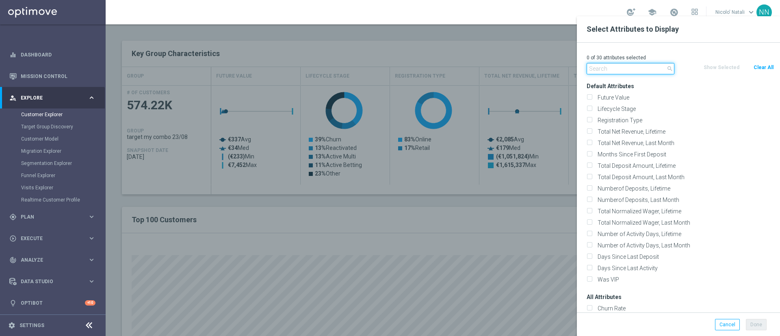
click at [636, 67] on input "text" at bounding box center [631, 68] width 88 height 11
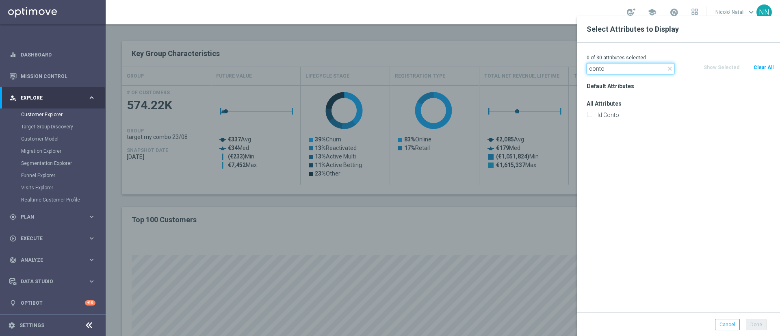
type input "conto"
click at [615, 110] on div "Id Conto" at bounding box center [680, 114] width 199 height 11
click at [614, 111] on label "Id Conto" at bounding box center [684, 114] width 179 height 7
click at [592, 113] on input "Id Conto" at bounding box center [589, 115] width 5 height 5
checkbox input "true"
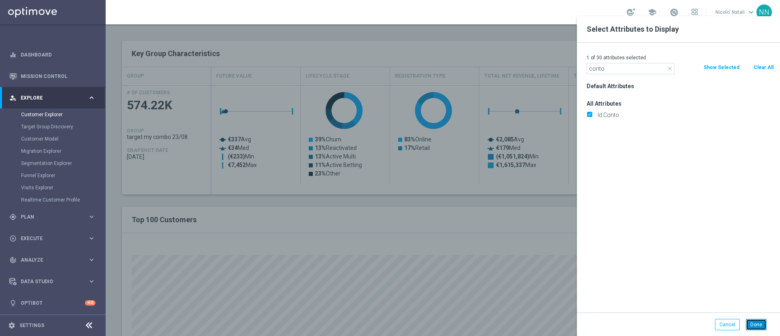
click at [753, 324] on button "Done" at bounding box center [756, 324] width 21 height 11
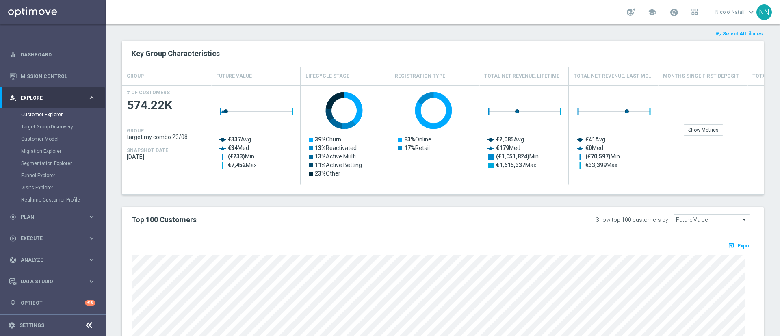
type input "Search"
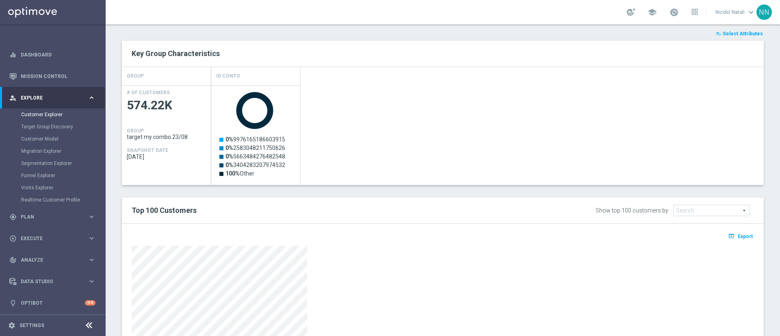
click at [744, 230] on div "open_in_browser Export" at bounding box center [443, 323] width 642 height 198
click at [741, 234] on span "Export" at bounding box center [745, 237] width 15 height 6
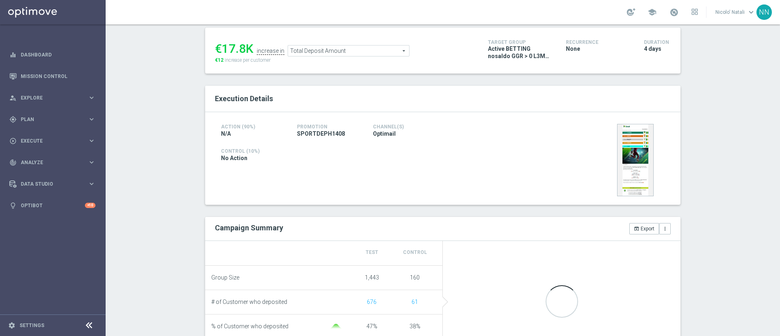
scroll to position [106, 0]
click at [347, 55] on span "Total Deposit Amount" at bounding box center [348, 51] width 121 height 11
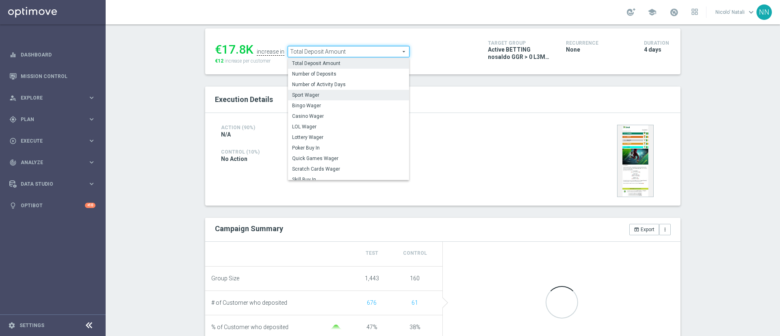
click at [328, 96] on span "Sport Wager" at bounding box center [348, 95] width 113 height 7
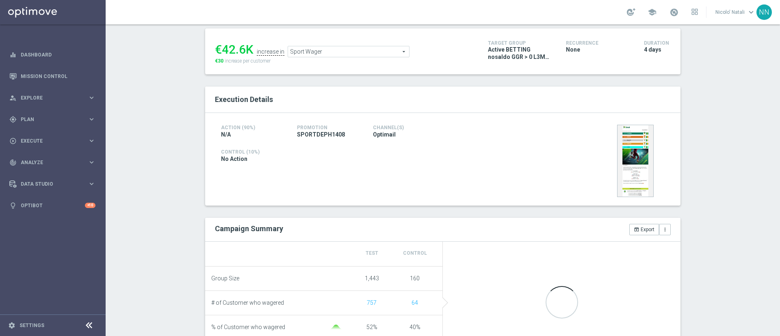
scroll to position [56, 0]
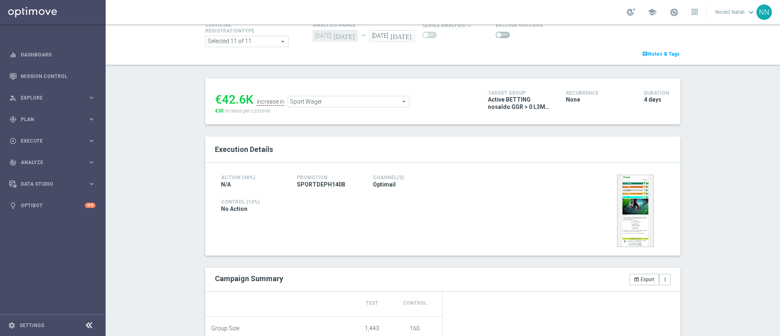
click at [336, 97] on span "Sport Wager" at bounding box center [348, 101] width 121 height 11
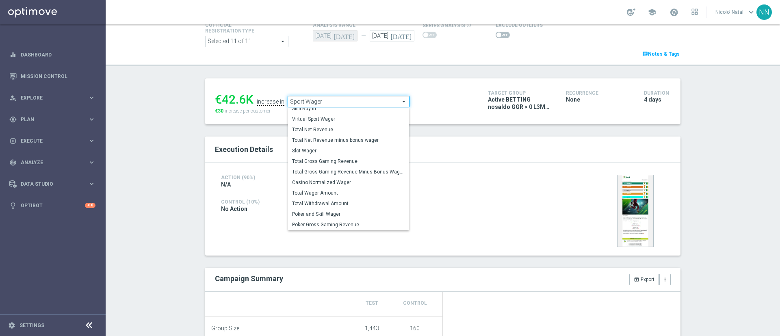
scroll to position [117, 0]
click at [319, 193] on span "Total Wager Amount" at bounding box center [348, 193] width 113 height 7
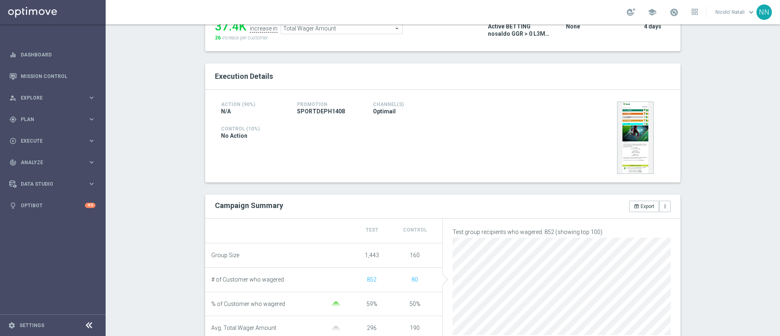
scroll to position [125, 0]
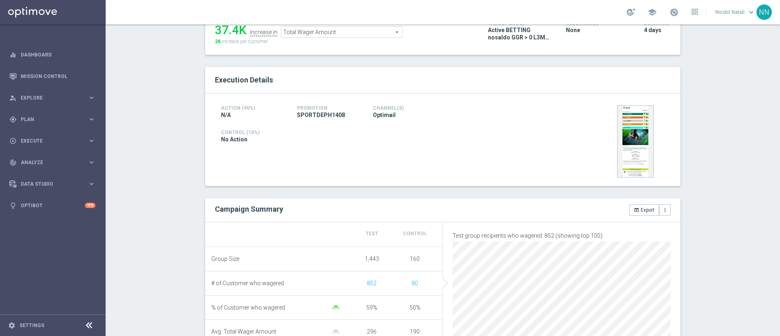
click at [312, 34] on span "Total Wager Amount" at bounding box center [341, 32] width 121 height 11
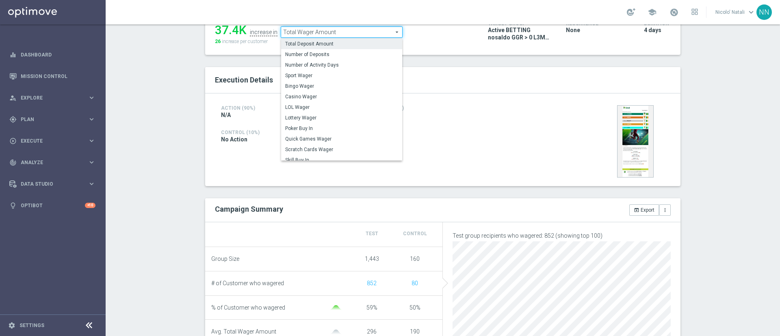
click at [310, 42] on span "Total Deposit Amount" at bounding box center [341, 44] width 113 height 7
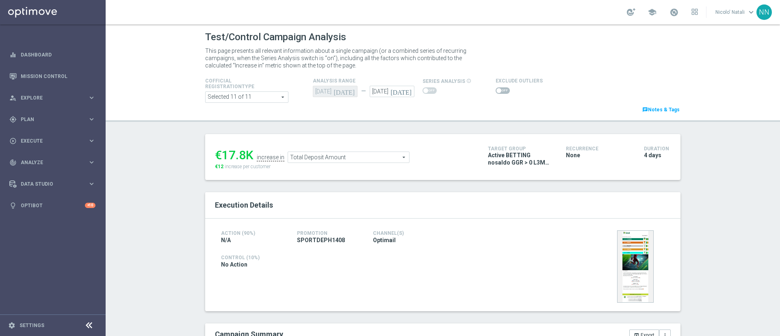
click at [329, 155] on span "Total Deposit Amount" at bounding box center [348, 157] width 121 height 11
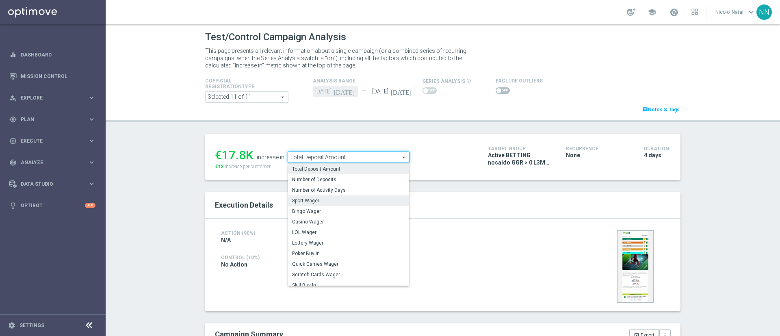
click at [316, 201] on span "Sport Wager" at bounding box center [348, 200] width 113 height 7
type input "Sport Wager"
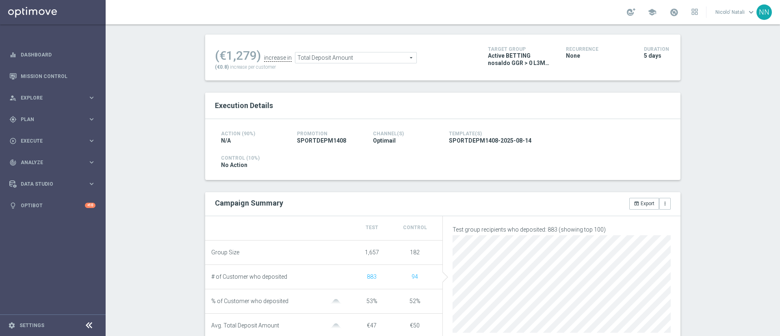
scroll to position [99, 0]
click at [363, 59] on span "Total Deposit Amount" at bounding box center [355, 58] width 121 height 11
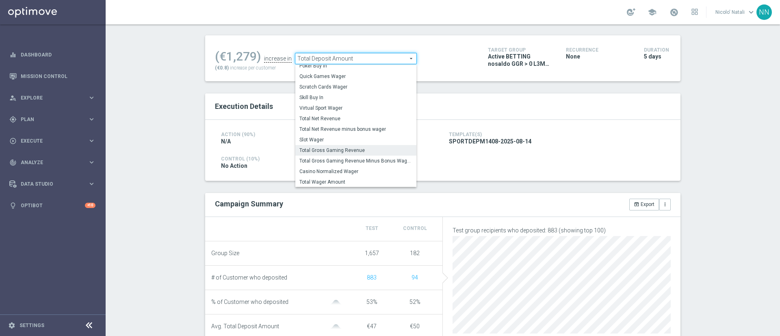
scroll to position [87, 0]
click at [322, 176] on label "Total Wager Amount" at bounding box center [355, 181] width 121 height 11
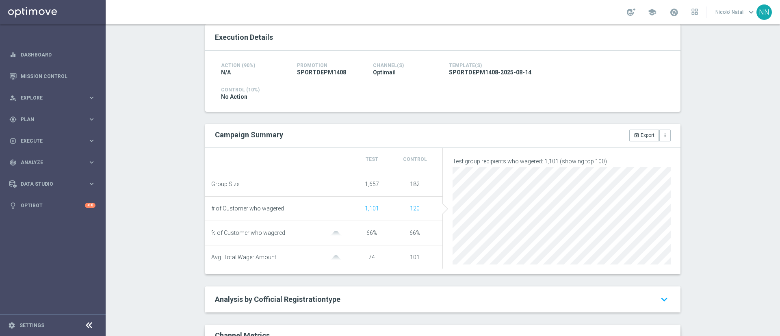
scroll to position [69, 0]
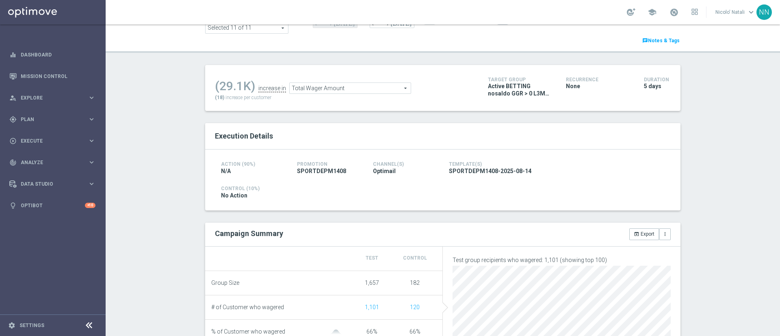
click at [378, 89] on span "Total Wager Amount" at bounding box center [350, 88] width 121 height 11
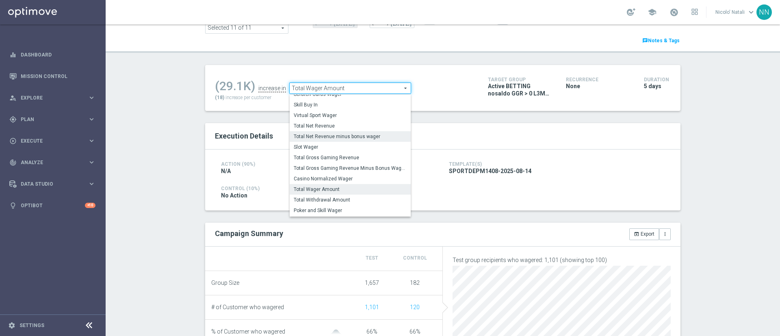
scroll to position [0, 0]
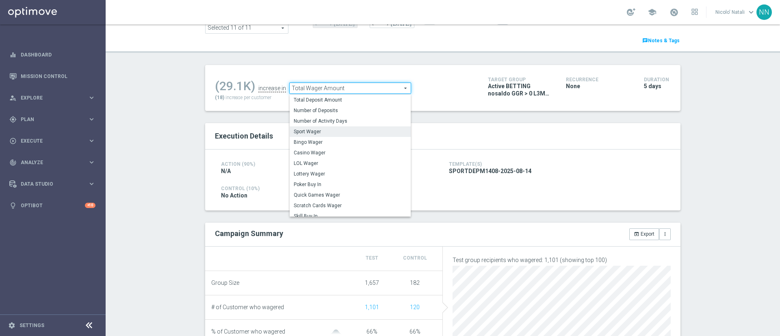
click at [312, 130] on span "Sport Wager" at bounding box center [350, 131] width 113 height 7
type input "Sport Wager"
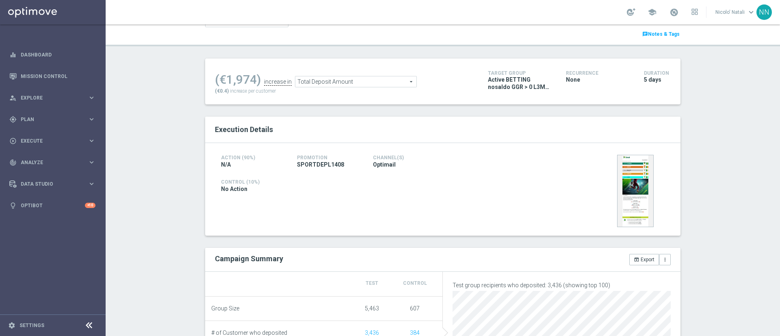
scroll to position [70, 0]
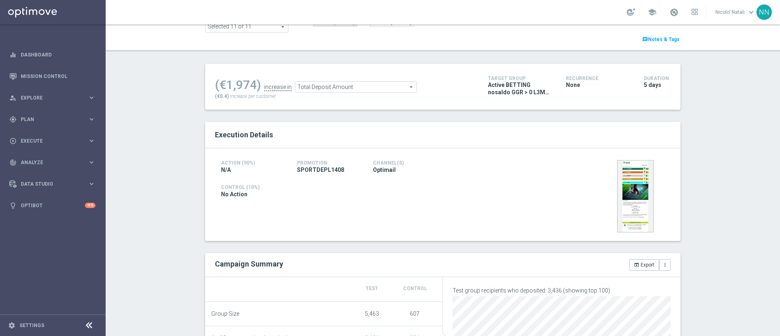
click at [340, 106] on div "(€1,974) increase in Total Deposit Amount Total Deposit Amount arrow_drop_down …" at bounding box center [442, 87] width 475 height 46
click at [343, 80] on ul "(€1,974) increase in Total Deposit Amount Total Deposit Amount arrow_drop_down …" at bounding box center [345, 83] width 265 height 19
click at [343, 86] on span "Total Deposit Amount" at bounding box center [355, 87] width 121 height 11
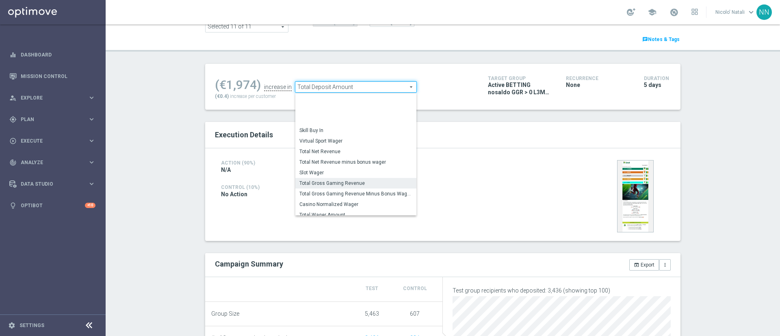
scroll to position [117, 0]
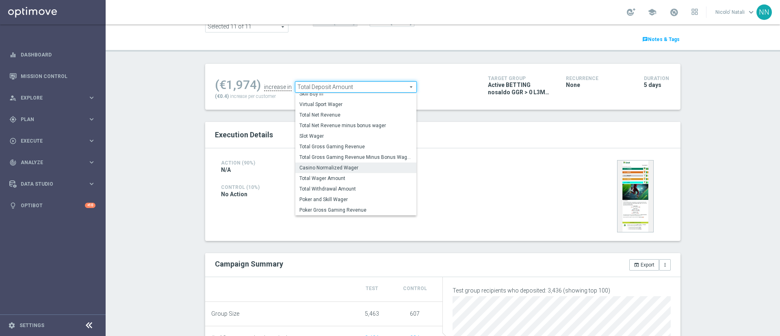
click at [329, 170] on span "Casino Normalized Wager" at bounding box center [355, 168] width 113 height 7
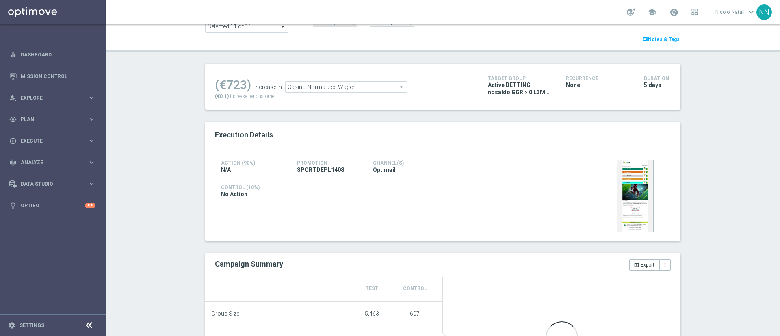
click at [336, 95] on div "(€723) increase in Casino Normalized Wager Casino Normalized Wager arrow_drop_d…" at bounding box center [345, 87] width 261 height 26
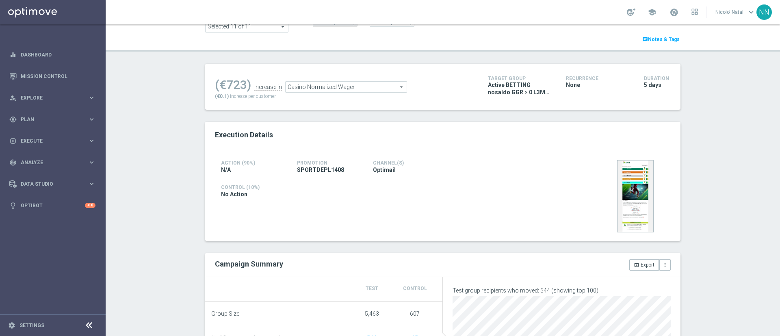
click at [334, 91] on span "Casino Normalized Wager" at bounding box center [346, 87] width 121 height 11
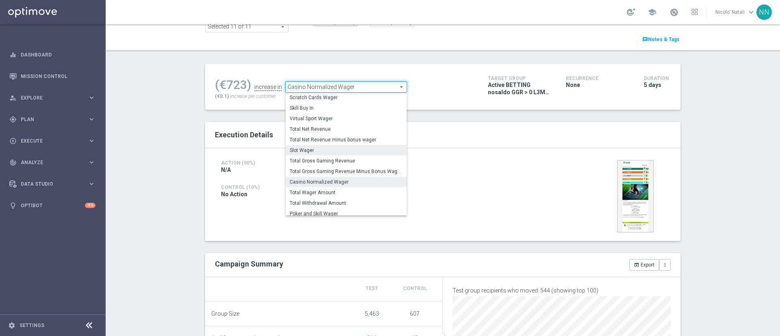
scroll to position [108, 0]
click at [323, 191] on span "Total Wager Amount" at bounding box center [346, 187] width 113 height 7
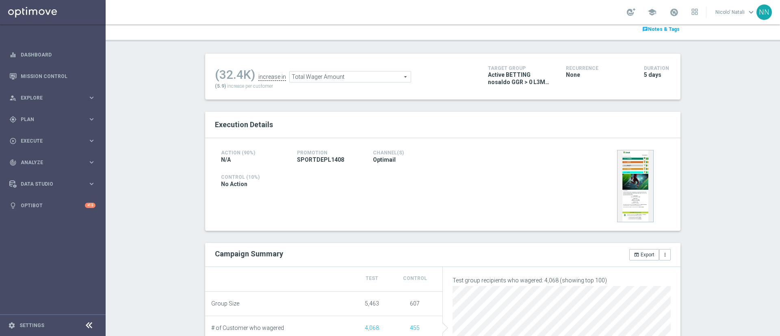
scroll to position [72, 0]
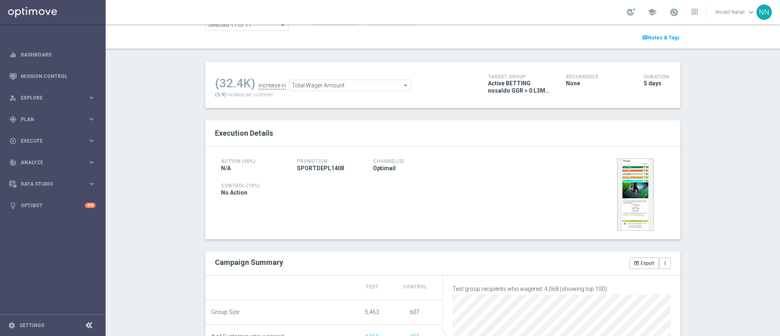
click at [317, 89] on span "Total Wager Amount" at bounding box center [350, 85] width 121 height 11
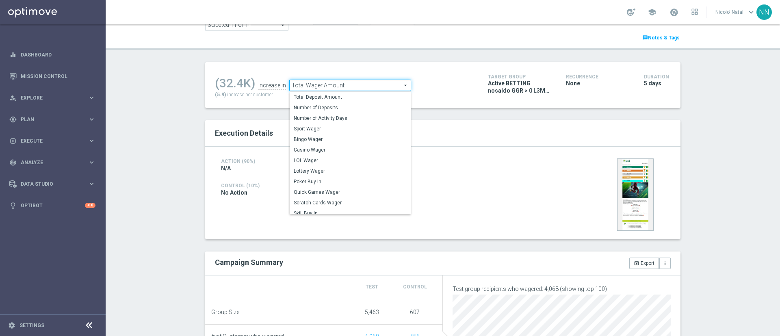
click at [315, 89] on span "Total Wager Amount" at bounding box center [350, 85] width 121 height 11
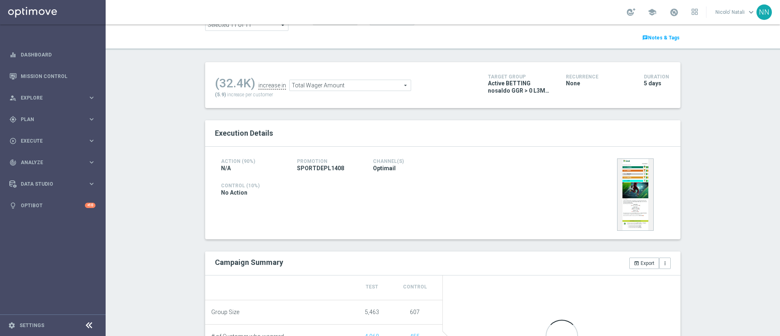
click at [315, 88] on span "Total Wager Amount" at bounding box center [350, 85] width 121 height 11
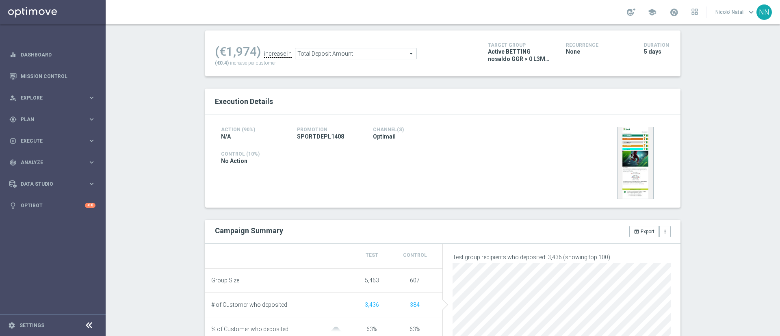
scroll to position [102, 0]
click at [330, 57] on span "Total Deposit Amount" at bounding box center [355, 55] width 121 height 11
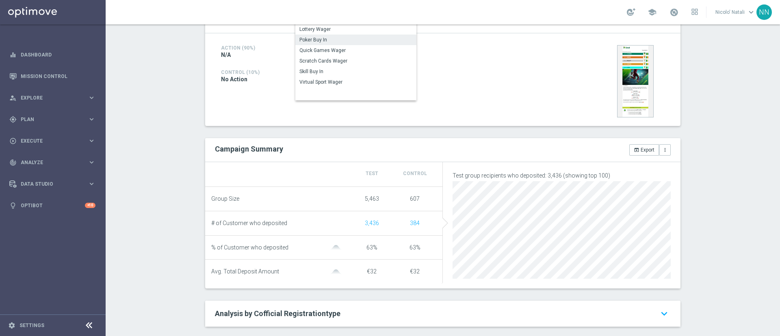
scroll to position [186, 0]
click at [325, 55] on span "Lottery Wager" at bounding box center [355, 56] width 113 height 7
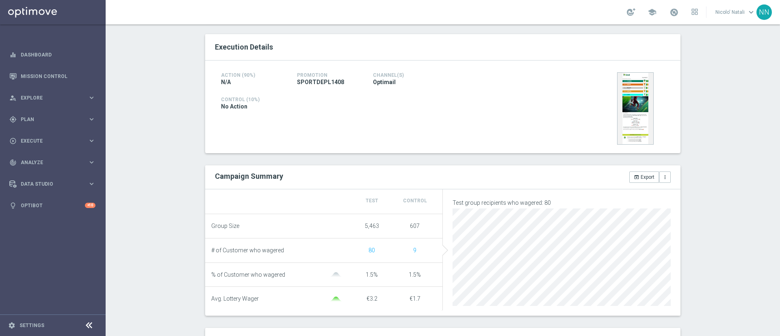
scroll to position [98, 0]
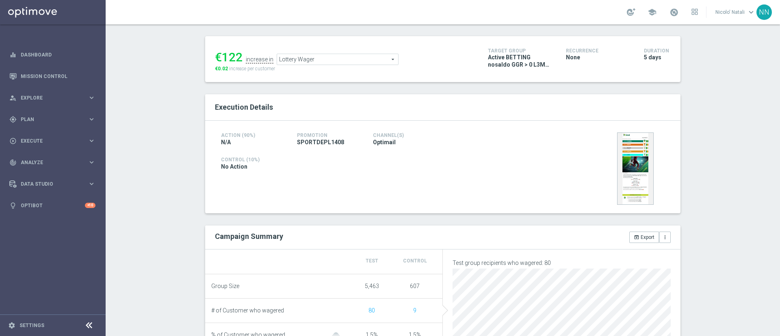
click at [339, 62] on span "Lottery Wager" at bounding box center [337, 59] width 121 height 11
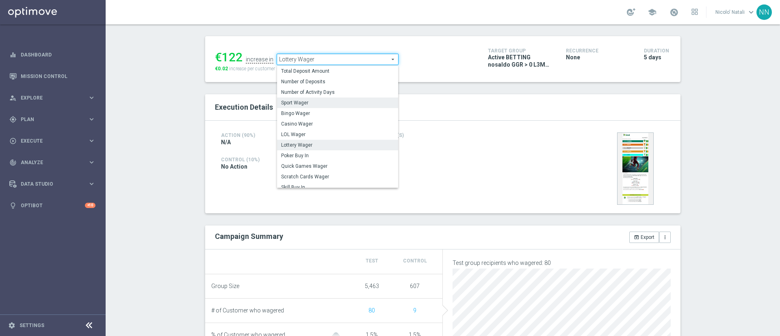
click at [328, 101] on span "Sport Wager" at bounding box center [337, 103] width 113 height 7
type input "Sport Wager"
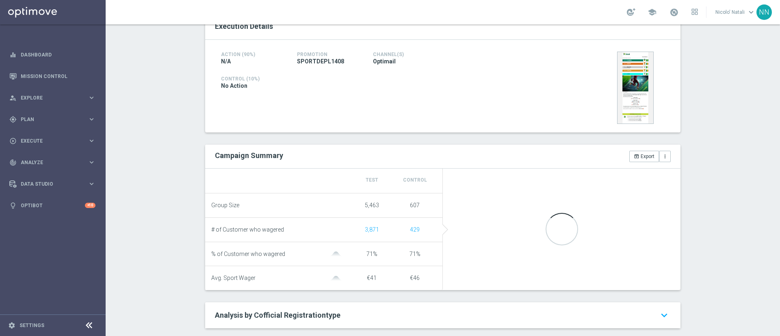
scroll to position [180, 0]
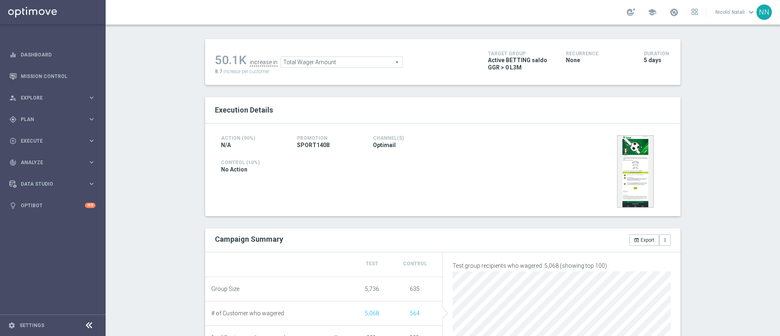
scroll to position [91, 0]
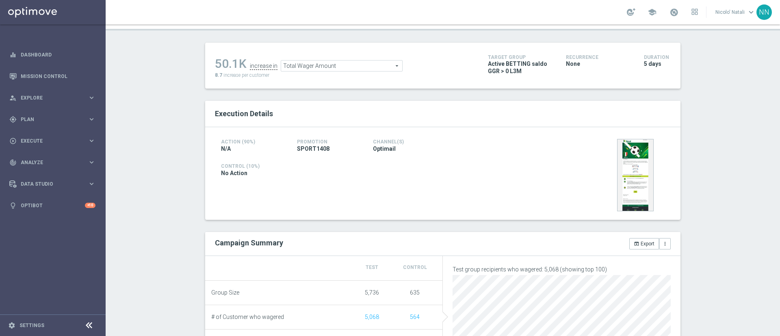
click at [307, 61] on span "Total Wager Amount" at bounding box center [341, 66] width 121 height 11
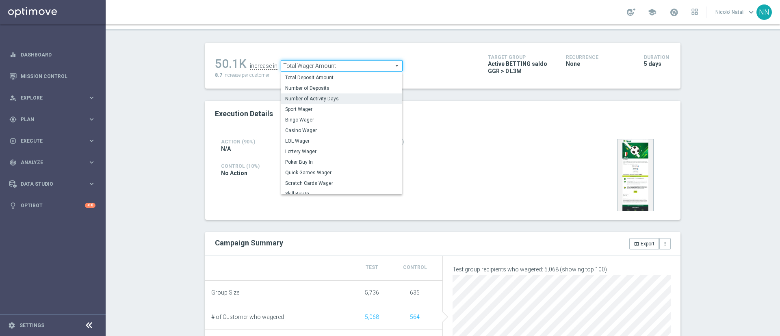
click at [310, 93] on label "Number of Deposits" at bounding box center [341, 88] width 121 height 11
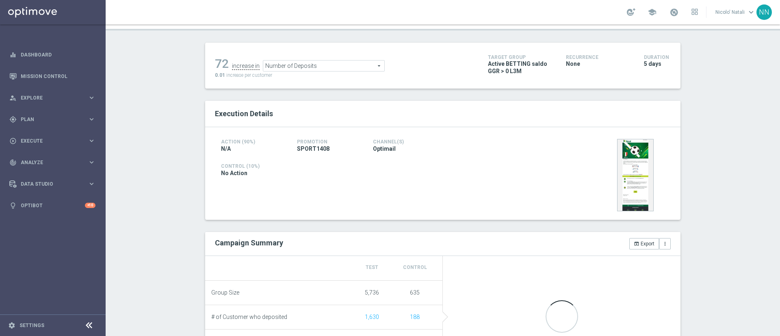
click at [312, 72] on div "72 increase in Number of Deposits Number of Deposits arrow_drop_down search 0.0…" at bounding box center [345, 65] width 261 height 26
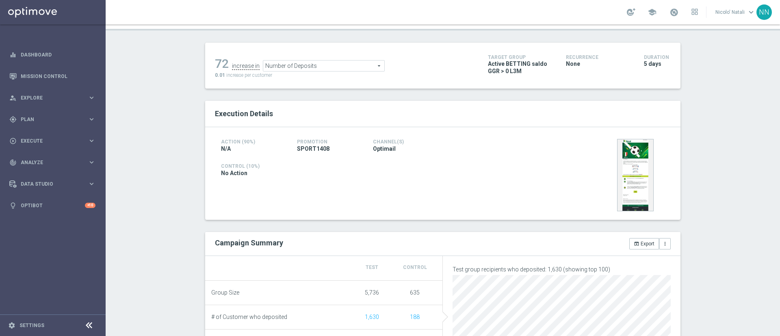
click at [312, 71] on span "Number of Deposits" at bounding box center [323, 66] width 121 height 11
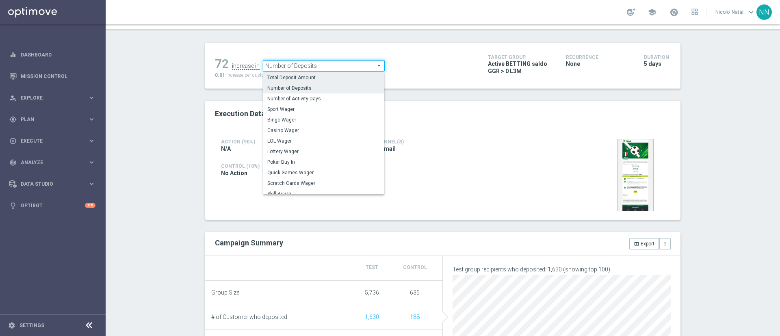
click at [308, 75] on span "Total Deposit Amount" at bounding box center [323, 77] width 113 height 7
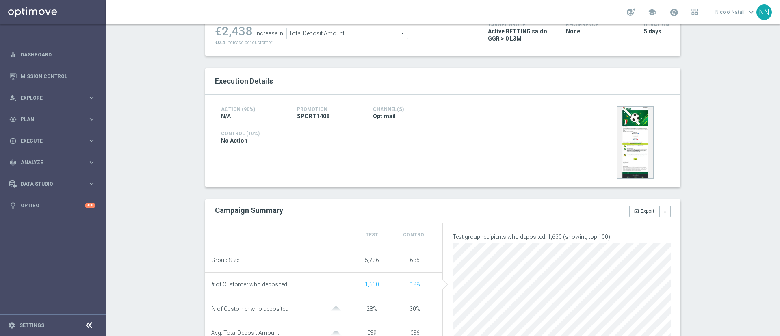
scroll to position [108, 0]
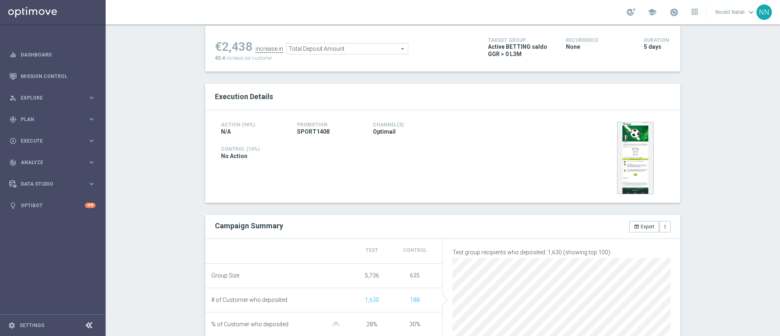
click at [333, 43] on span "Total Deposit Amount" at bounding box center [347, 48] width 121 height 11
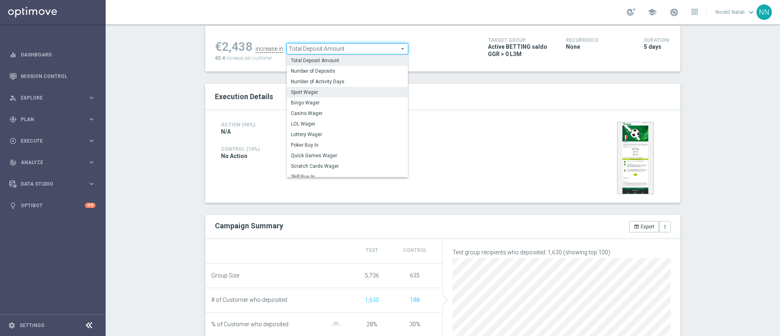
click at [325, 91] on span "Sport Wager" at bounding box center [347, 92] width 113 height 7
type input "Sport Wager"
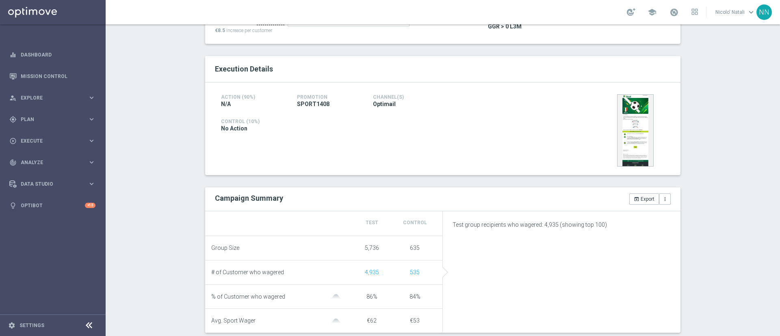
scroll to position [23, 0]
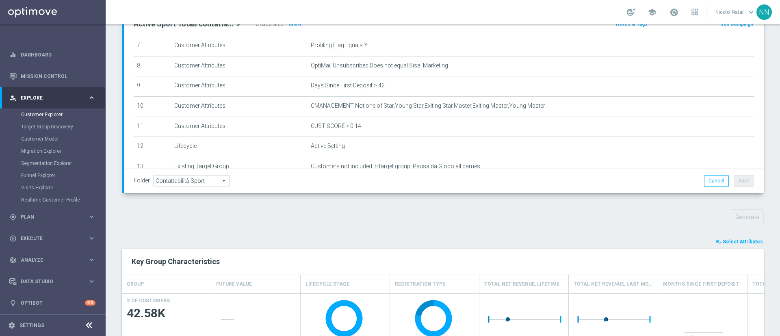
scroll to position [110, 0]
click at [723, 243] on span "Select Attributes" at bounding box center [743, 241] width 40 height 6
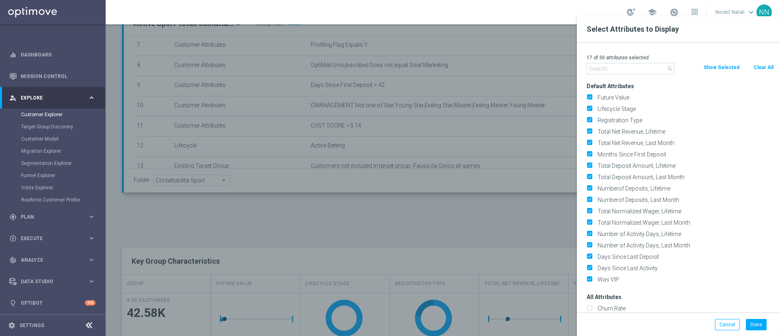
click at [761, 65] on button "Clear All" at bounding box center [764, 67] width 22 height 9
checkbox input "false"
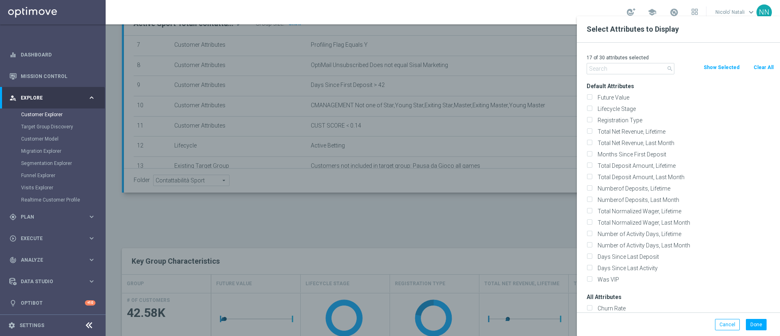
checkbox input "false"
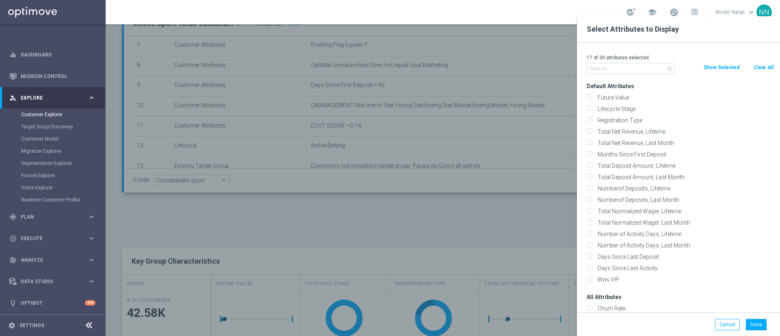
checkbox input "false"
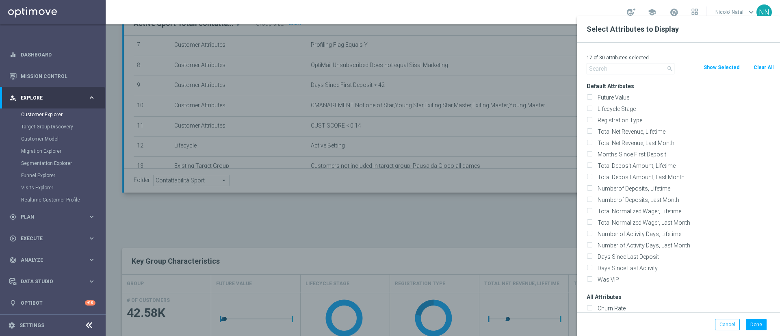
checkbox input "false"
click at [640, 71] on input "text" at bounding box center [631, 68] width 88 height 11
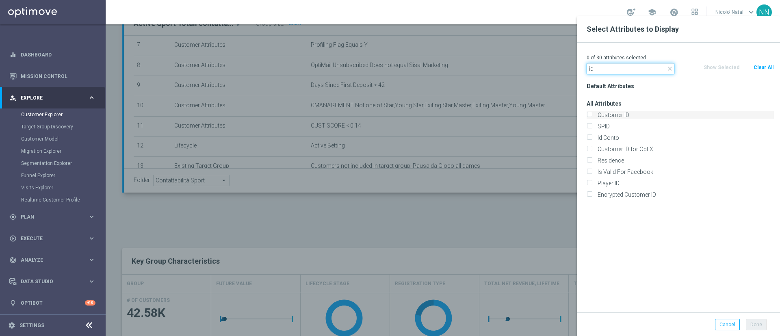
type input "id"
click at [618, 112] on label "Customer ID" at bounding box center [684, 114] width 179 height 7
click at [592, 113] on input "Customer ID" at bounding box center [589, 115] width 5 height 5
checkbox input "true"
click at [756, 323] on button "Done" at bounding box center [756, 324] width 21 height 11
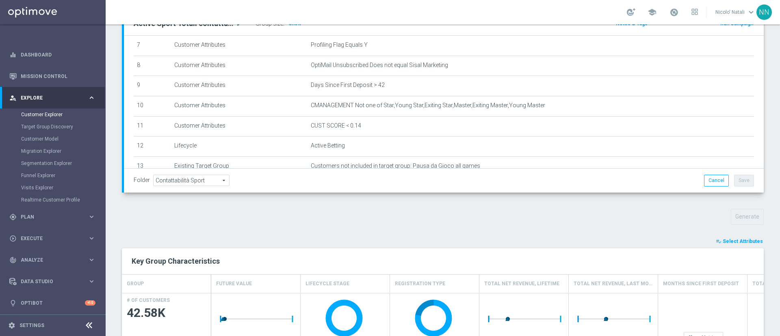
type input "Search"
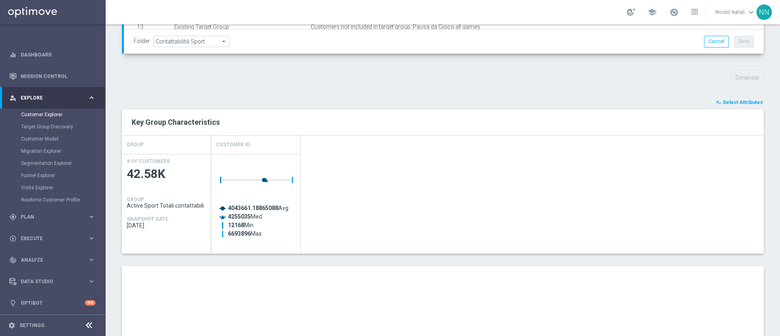
scroll to position [243, 0]
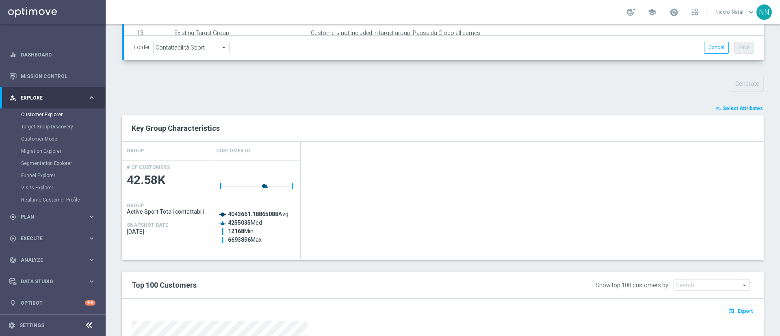
click at [732, 112] on button "playlist_add_check Select Attributes" at bounding box center [739, 108] width 49 height 9
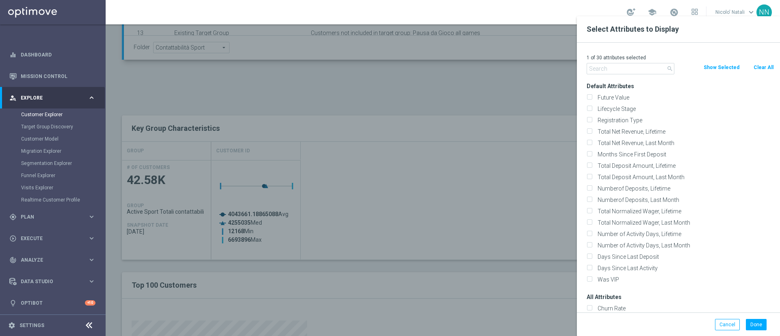
click at [732, 112] on label "Lifecycle Stage" at bounding box center [684, 108] width 179 height 7
click at [592, 112] on input "Lifecycle Stage" at bounding box center [589, 109] width 5 height 5
click at [592, 112] on div "Lifecycle Stage" at bounding box center [680, 108] width 187 height 7
click at [591, 107] on input "Lifecycle Stage" at bounding box center [589, 109] width 5 height 5
checkbox input "false"
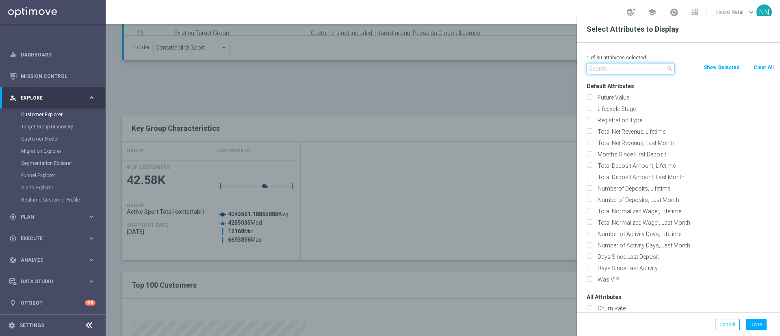
click at [600, 72] on input "text" at bounding box center [631, 68] width 88 height 11
type input "v"
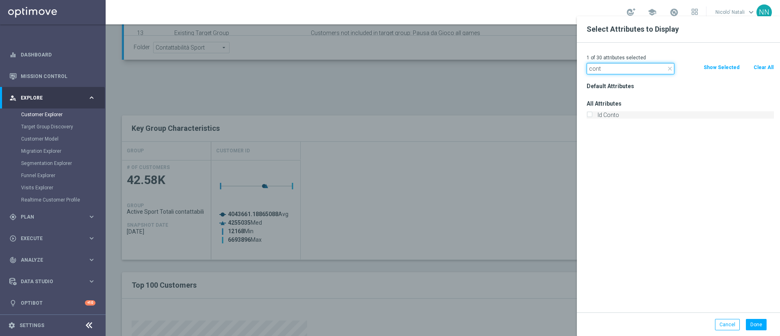
type input "cont"
click at [604, 116] on label "Id Conto" at bounding box center [684, 114] width 179 height 7
click at [592, 116] on input "Id Conto" at bounding box center [589, 115] width 5 height 5
checkbox input "true"
click at [757, 320] on button "Done" at bounding box center [756, 324] width 21 height 11
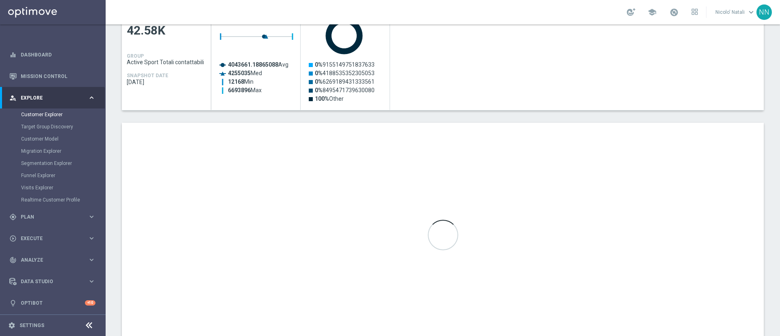
scroll to position [392, 0]
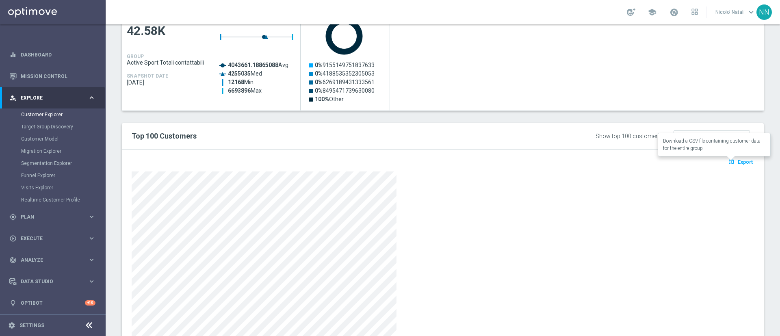
click at [728, 164] on button "open_in_browser Export" at bounding box center [740, 161] width 27 height 11
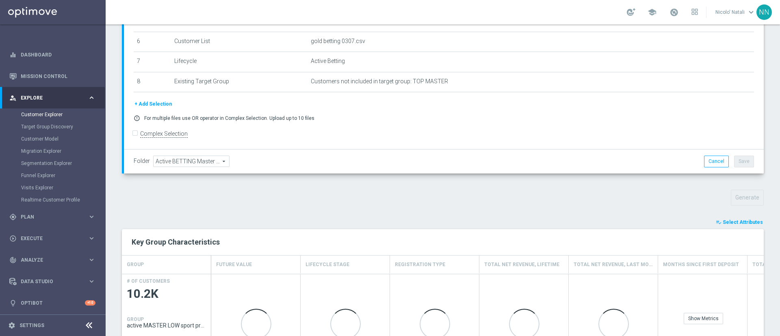
scroll to position [115, 0]
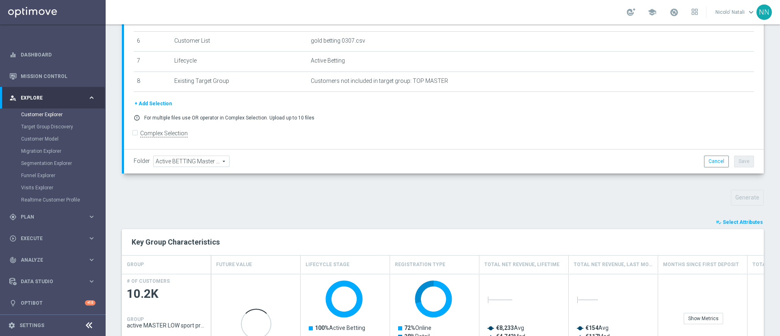
click at [724, 220] on span "Select Attributes" at bounding box center [743, 222] width 40 height 6
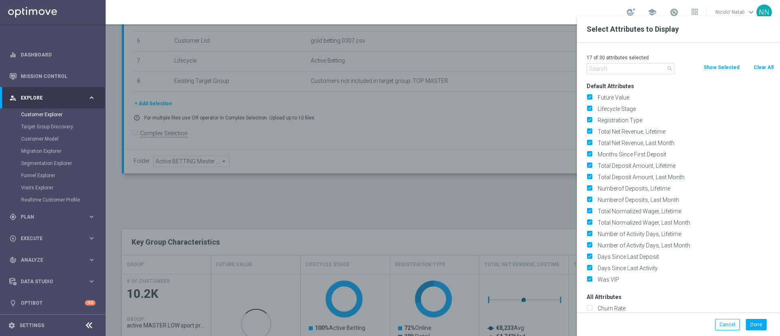
click at [763, 67] on button "Clear All" at bounding box center [764, 67] width 22 height 9
checkbox input "false"
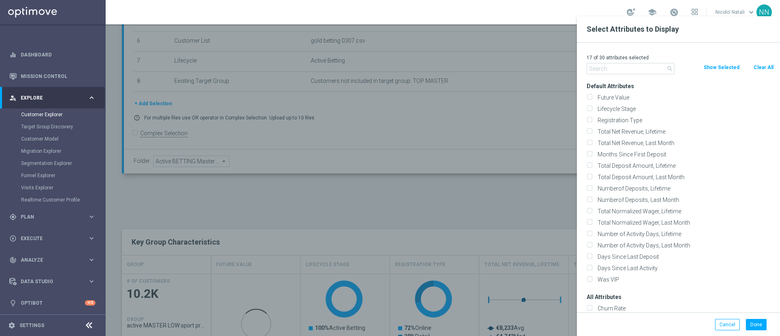
checkbox input "false"
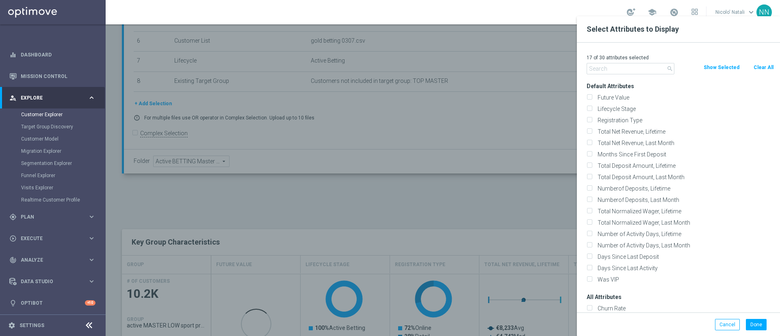
checkbox input "false"
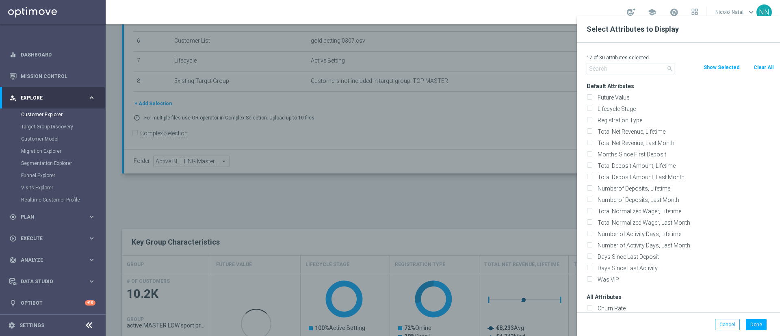
checkbox input "false"
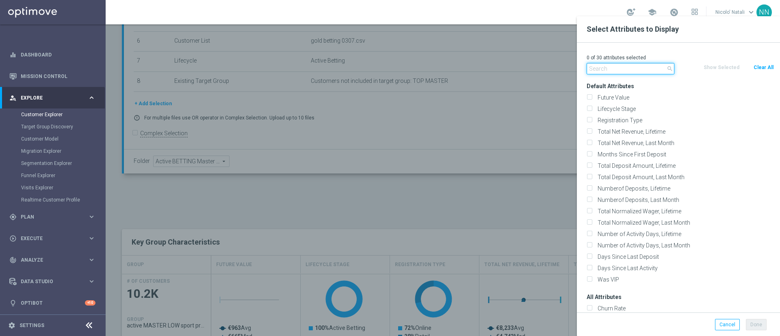
click at [635, 66] on input "text" at bounding box center [631, 68] width 88 height 11
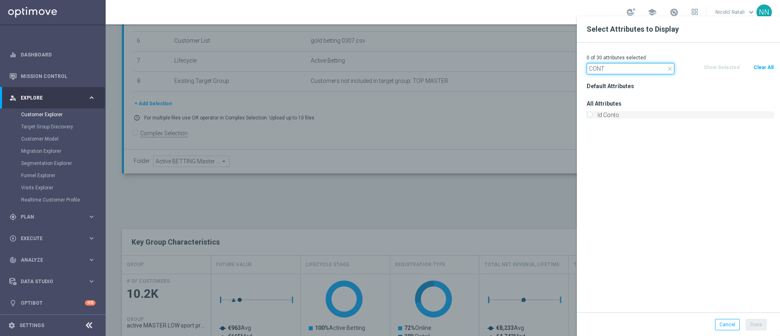
type input "CONT"
click at [624, 115] on label "Id Conto" at bounding box center [684, 114] width 179 height 7
click at [592, 115] on input "Id Conto" at bounding box center [589, 115] width 5 height 5
checkbox input "true"
click at [762, 326] on button "Done" at bounding box center [756, 324] width 21 height 11
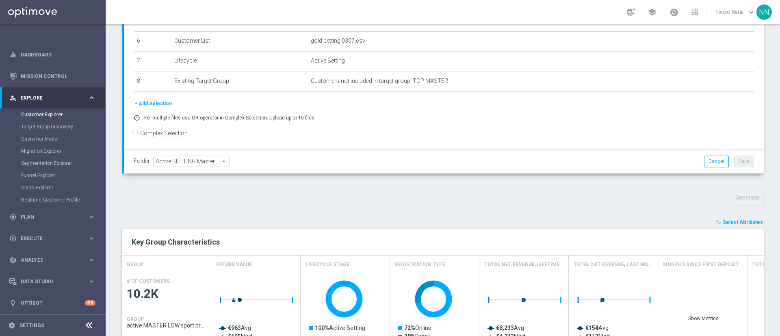
type input "Search"
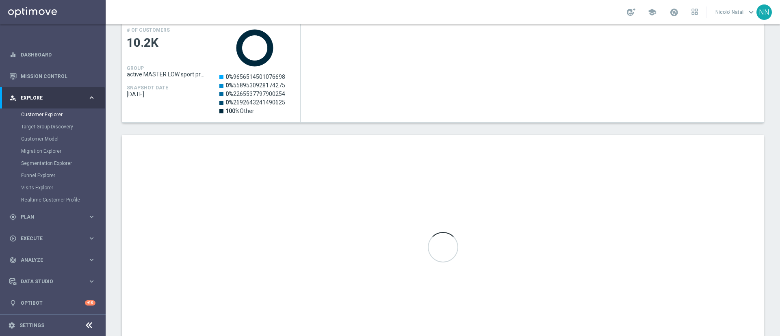
scroll to position [382, 0]
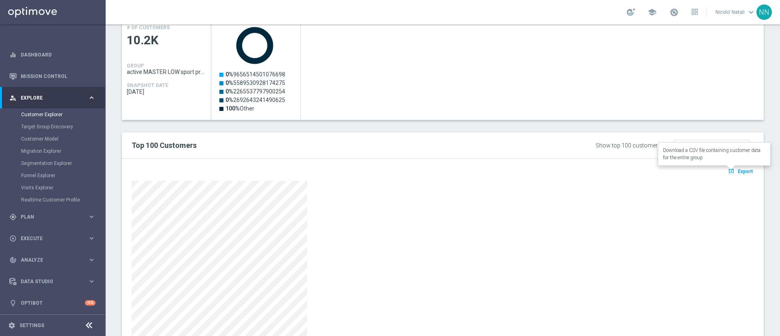
click at [738, 174] on span "Export" at bounding box center [745, 172] width 15 height 6
